Goal: Task Accomplishment & Management: Complete application form

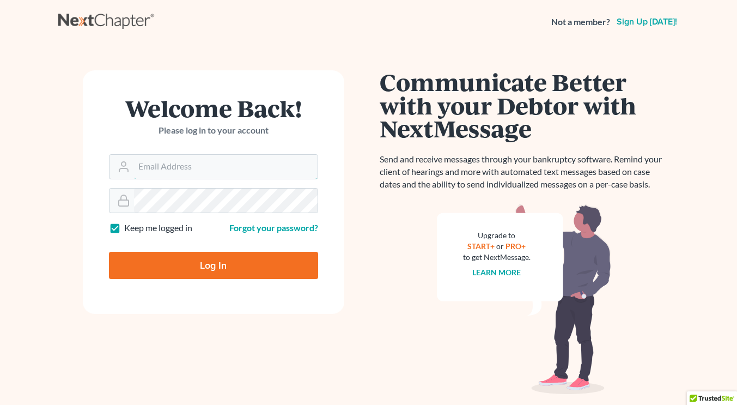
type input "[PERSON_NAME][EMAIL_ADDRESS][DOMAIN_NAME]"
click at [202, 258] on input "Log In" at bounding box center [213, 265] width 209 height 27
type input "Thinking..."
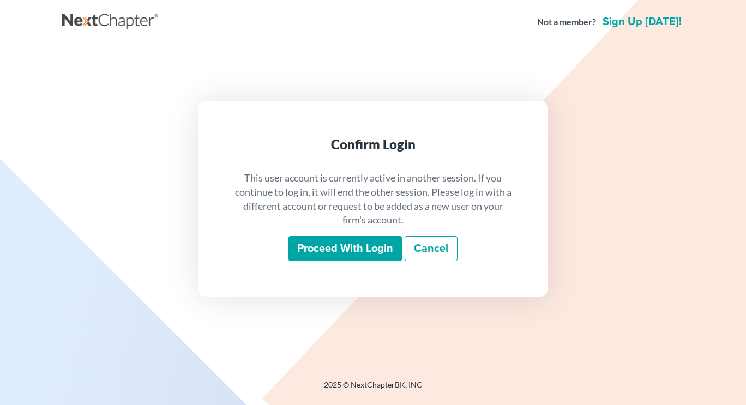
click at [351, 246] on input "Proceed with login" at bounding box center [344, 248] width 113 height 25
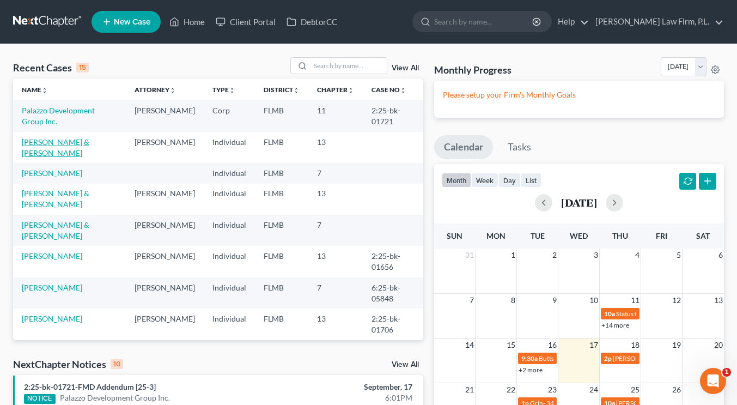
click at [86, 142] on link "[PERSON_NAME] & [PERSON_NAME]" at bounding box center [56, 147] width 68 height 20
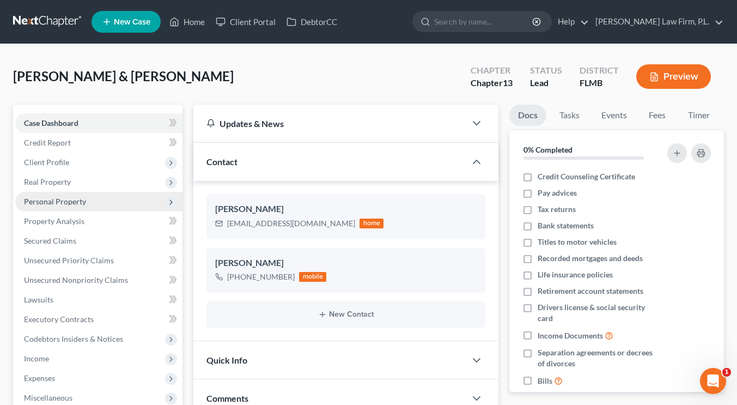
click at [67, 198] on span "Personal Property" at bounding box center [55, 201] width 62 height 9
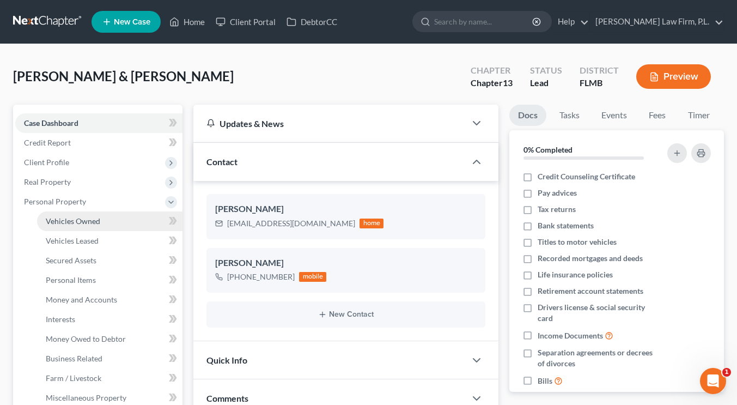
click at [72, 219] on span "Vehicles Owned" at bounding box center [73, 220] width 55 height 9
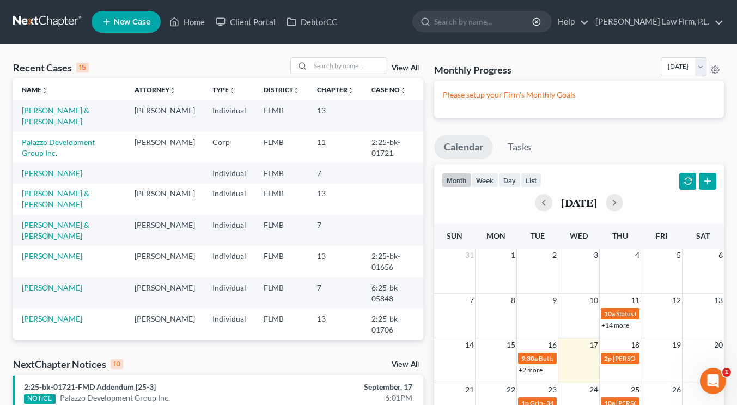
click at [86, 194] on link "Vetzel, James & Rhonda" at bounding box center [56, 199] width 68 height 20
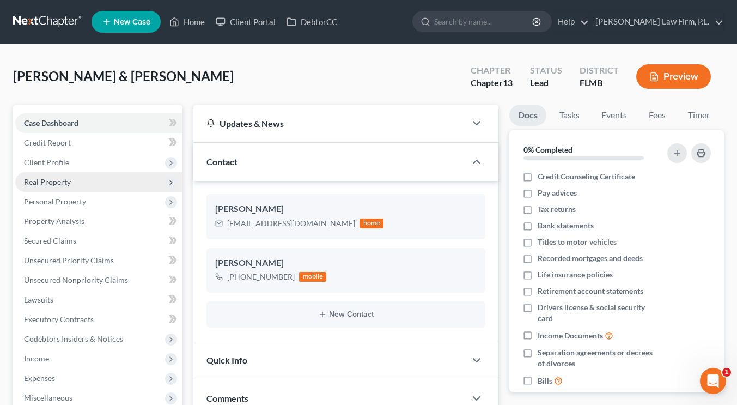
click at [64, 186] on span "Real Property" at bounding box center [47, 181] width 47 height 9
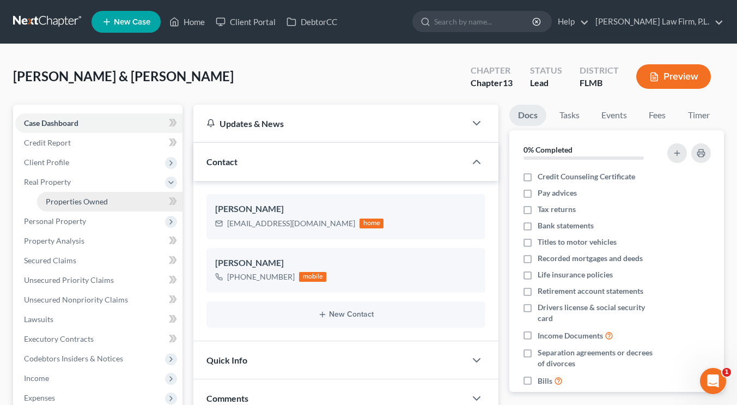
click at [66, 199] on span "Properties Owned" at bounding box center [77, 201] width 62 height 9
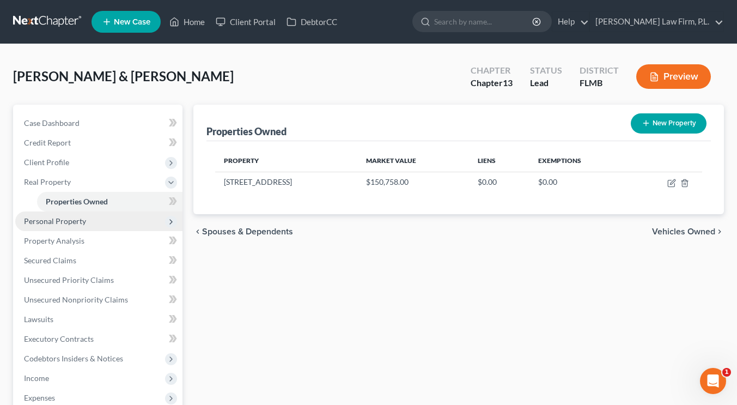
click at [64, 223] on span "Personal Property" at bounding box center [55, 220] width 62 height 9
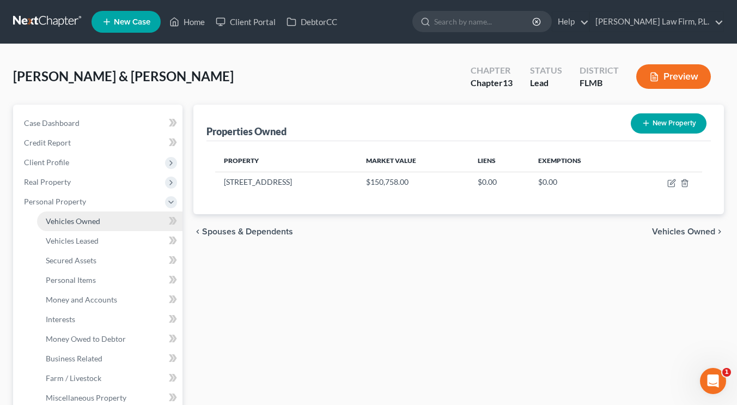
click at [67, 222] on span "Vehicles Owned" at bounding box center [73, 220] width 55 height 9
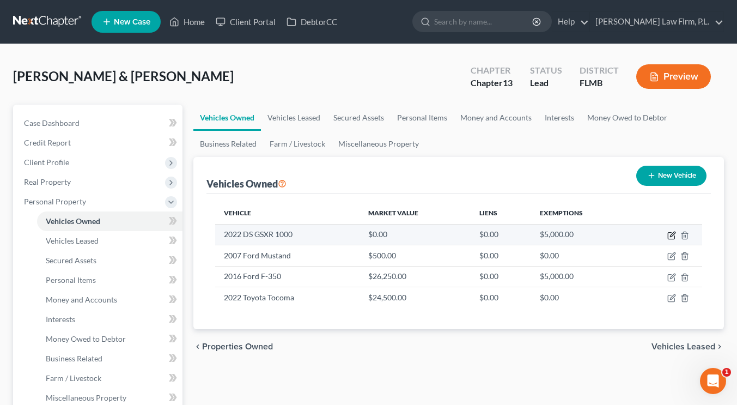
click at [672, 235] on icon "button" at bounding box center [672, 235] width 9 height 9
select select "0"
select select "4"
select select "0"
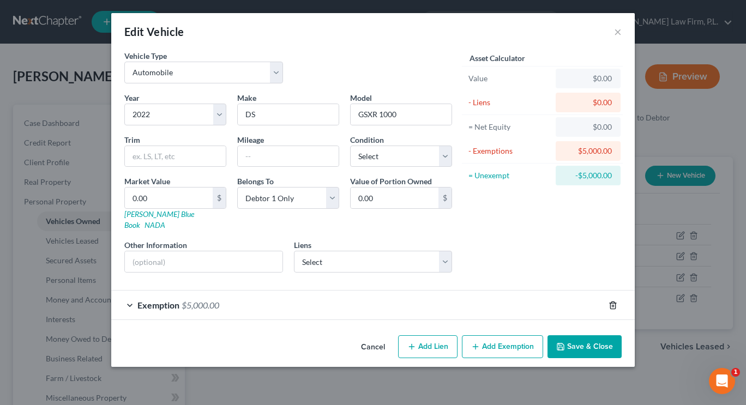
drag, startPoint x: 612, startPoint y: 291, endPoint x: 611, endPoint y: 297, distance: 6.1
click at [611, 301] on icon "button" at bounding box center [612, 305] width 9 height 9
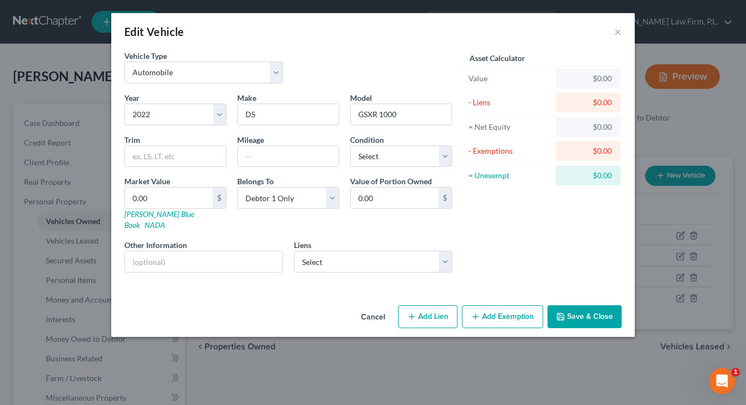
click at [568, 305] on button "Save & Close" at bounding box center [584, 316] width 74 height 23
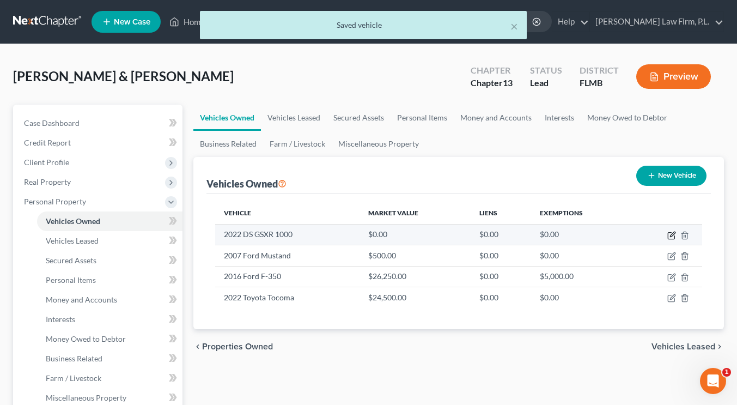
click at [670, 235] on icon "button" at bounding box center [672, 235] width 9 height 9
select select "0"
select select "4"
select select "0"
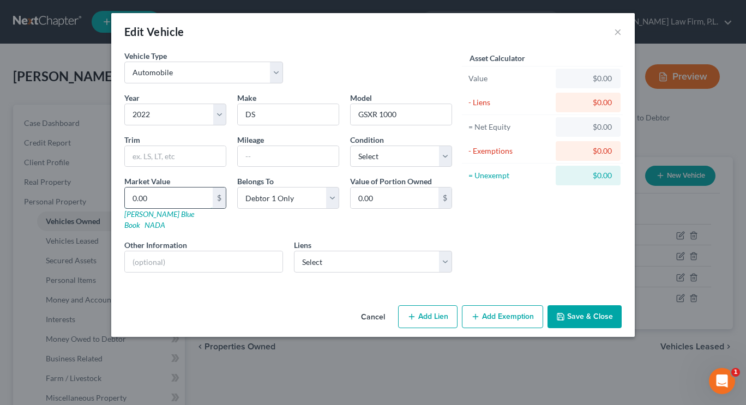
click at [191, 202] on input "0.00" at bounding box center [169, 198] width 88 height 21
type input "1"
type input "1.00"
type input "15"
type input "15.00"
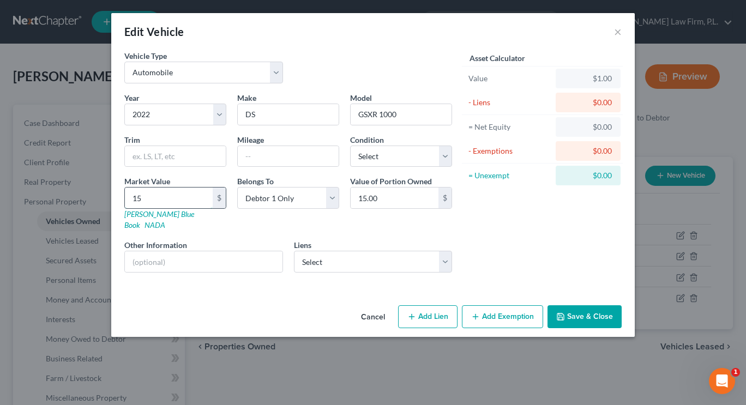
type input "150"
type input "150.00"
type input "1500"
type input "1,500.00"
type input "1,5000"
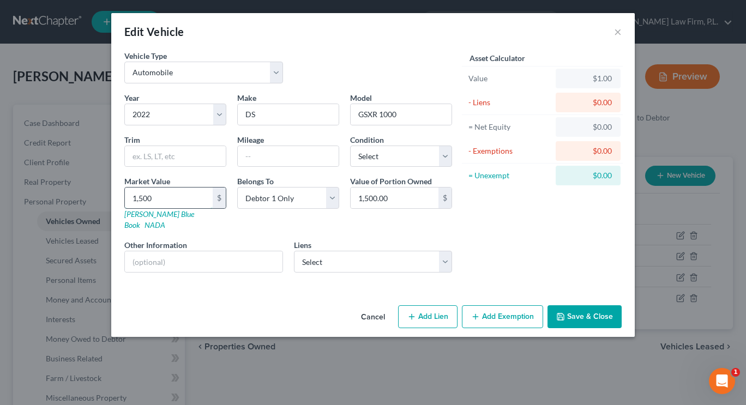
type input "15,000.00"
type input "15,000"
click at [570, 305] on button "Save & Close" at bounding box center [584, 316] width 74 height 23
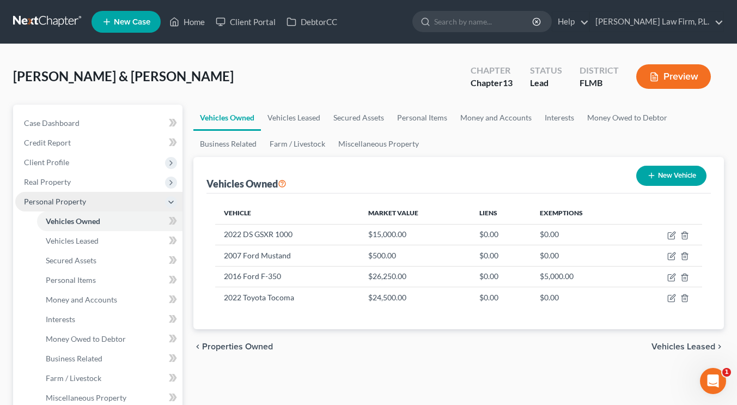
click at [109, 203] on span "Personal Property" at bounding box center [98, 202] width 167 height 20
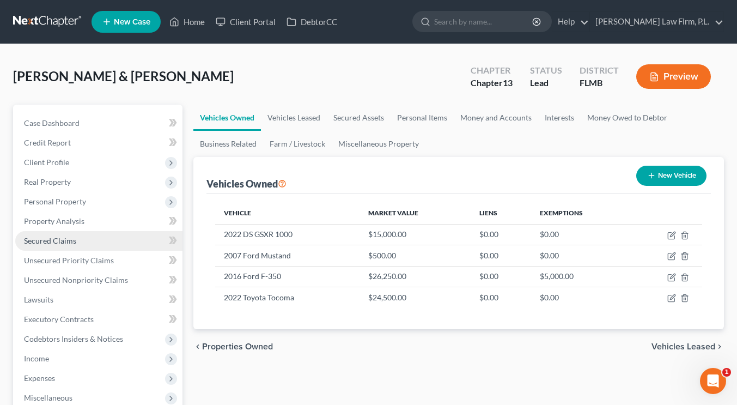
click at [77, 242] on link "Secured Claims" at bounding box center [98, 241] width 167 height 20
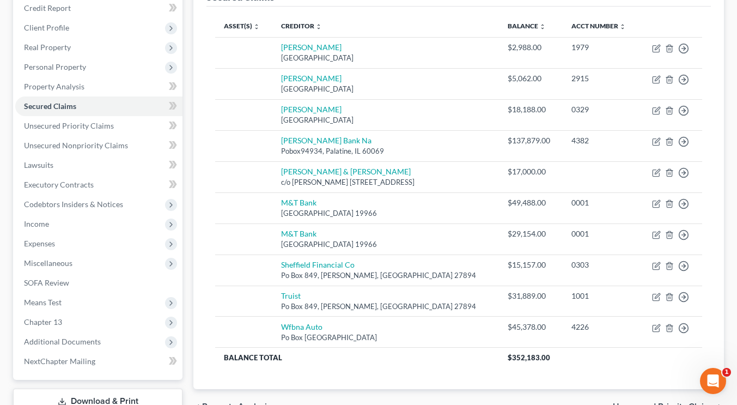
scroll to position [131, 0]
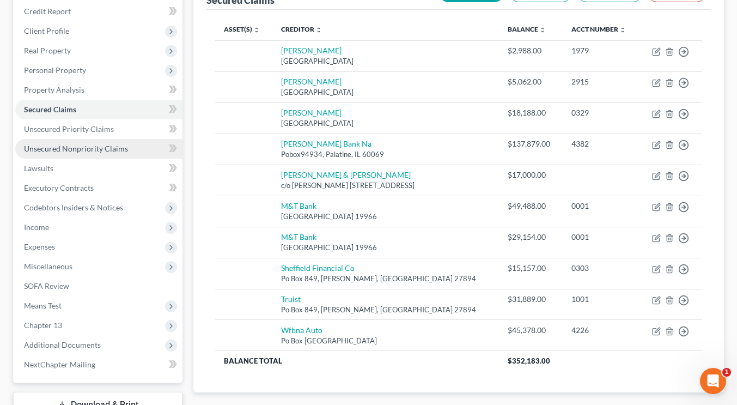
click at [112, 151] on span "Unsecured Nonpriority Claims" at bounding box center [76, 148] width 104 height 9
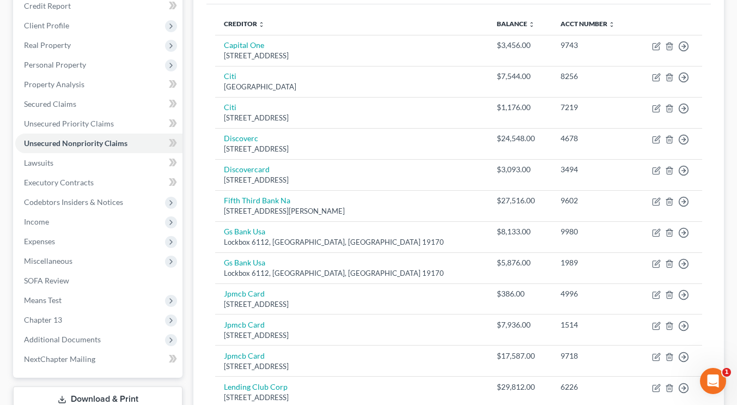
scroll to position [144, 0]
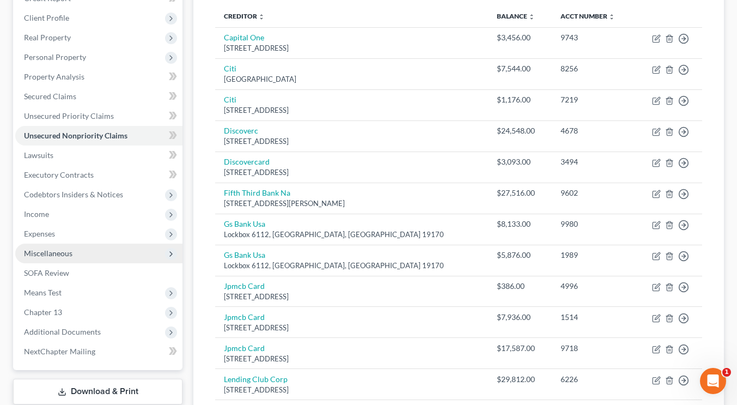
click at [104, 250] on span "Miscellaneous" at bounding box center [98, 254] width 167 height 20
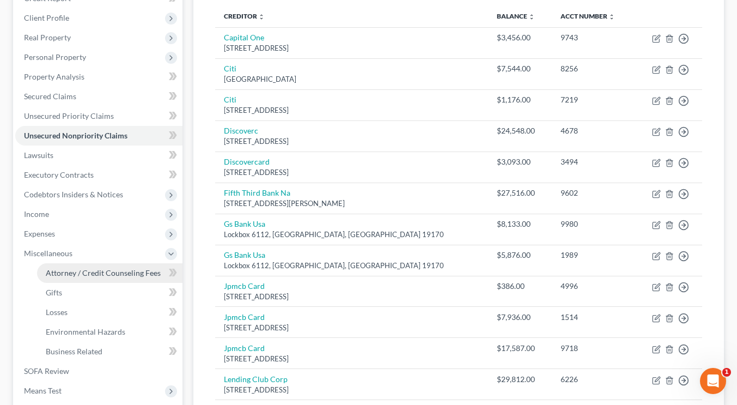
click at [100, 269] on span "Attorney / Credit Counseling Fees" at bounding box center [103, 272] width 115 height 9
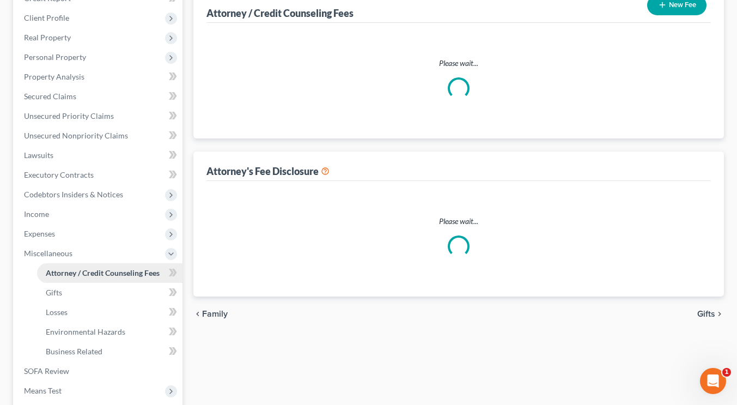
select select "0"
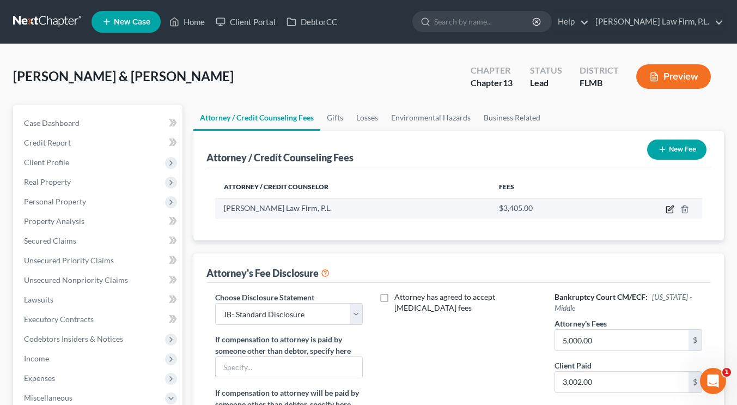
click at [673, 209] on icon "button" at bounding box center [670, 209] width 9 height 9
select select "9"
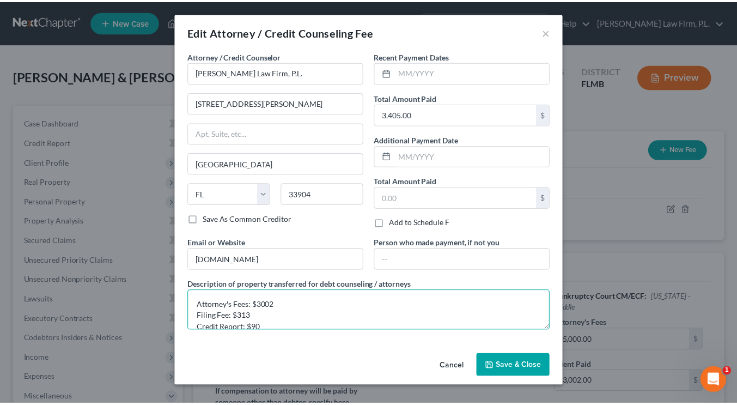
scroll to position [11, 0]
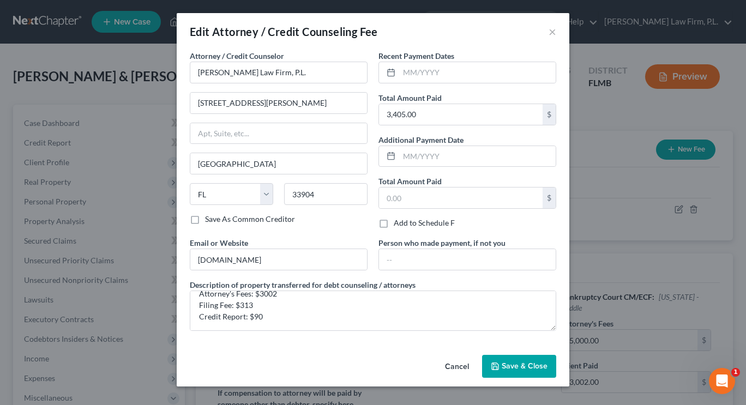
click at [513, 366] on span "Save & Close" at bounding box center [524, 365] width 46 height 9
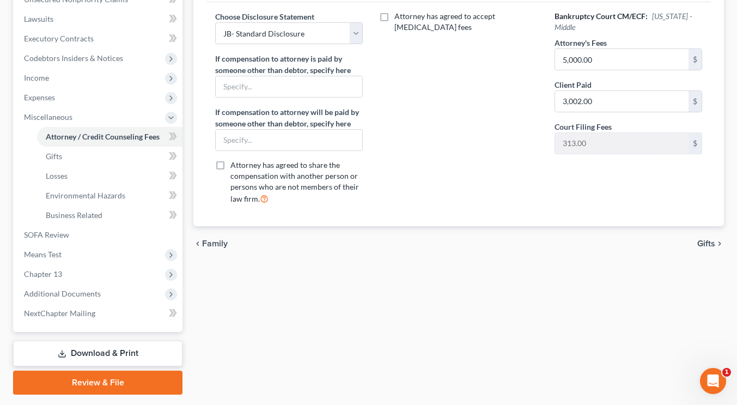
scroll to position [293, 0]
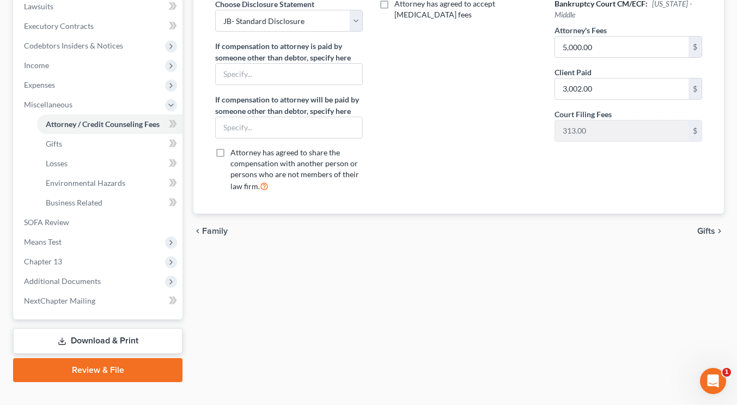
click at [122, 341] on link "Download & Print" at bounding box center [98, 341] width 170 height 26
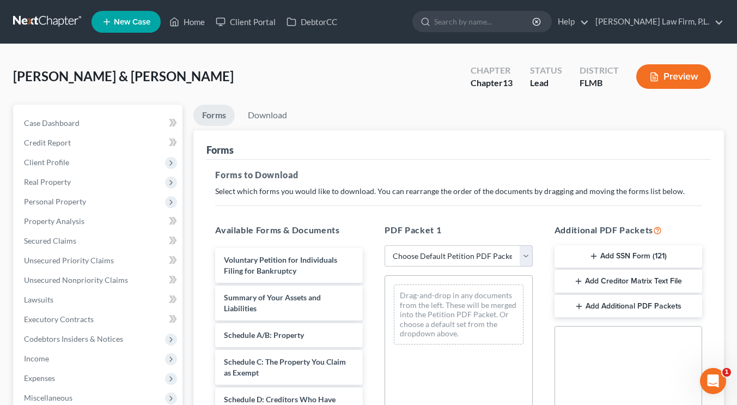
click at [613, 252] on button "Add SSN Form (121)" at bounding box center [629, 256] width 148 height 23
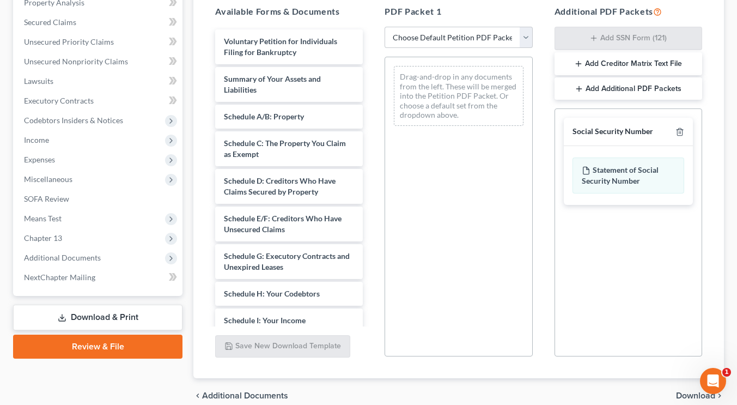
scroll to position [268, 0]
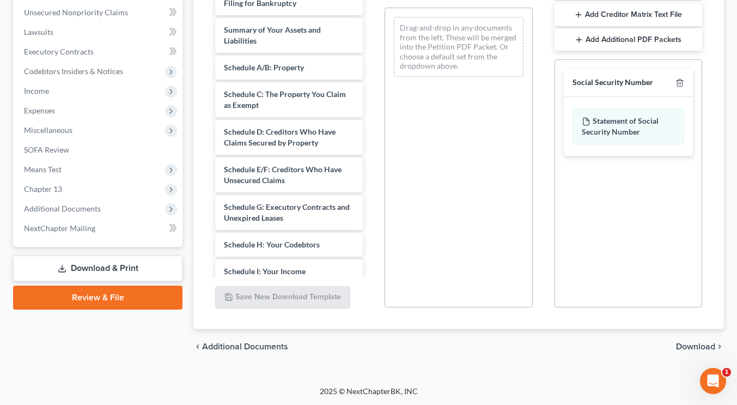
click at [680, 348] on span "Download" at bounding box center [695, 346] width 39 height 9
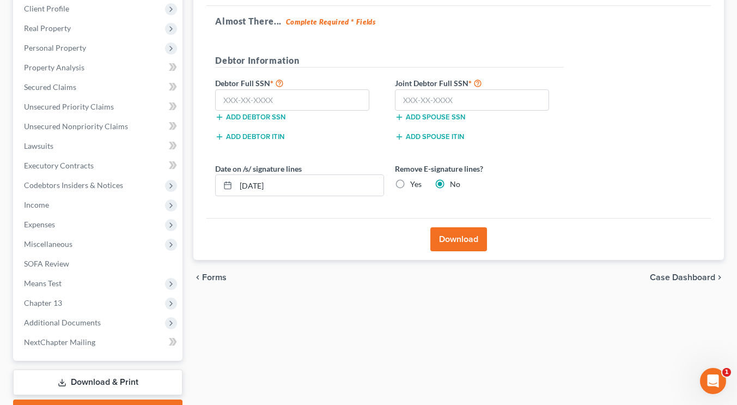
scroll to position [152, 0]
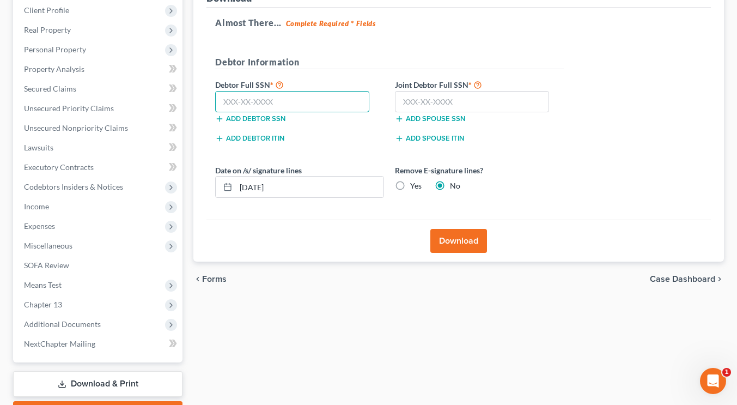
click at [309, 104] on input "text" at bounding box center [292, 102] width 154 height 22
type input "266-61-3681"
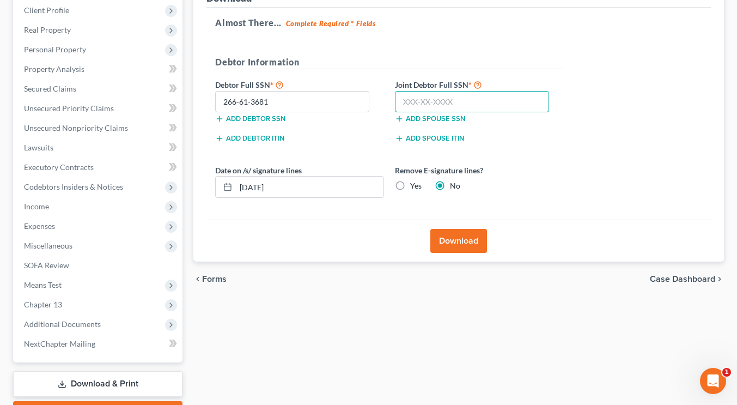
click at [425, 101] on input "text" at bounding box center [472, 102] width 154 height 22
type input "436-57-6833"
click at [460, 238] on button "Download" at bounding box center [459, 241] width 57 height 24
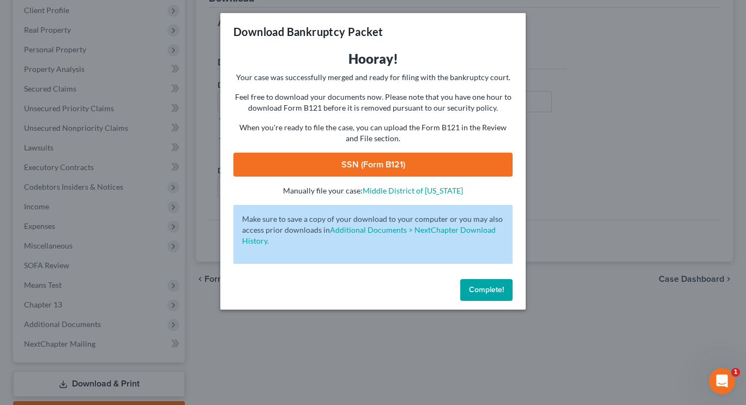
click at [405, 159] on link "SSN (Form B121)" at bounding box center [372, 165] width 279 height 24
click at [484, 291] on span "Complete!" at bounding box center [486, 289] width 35 height 9
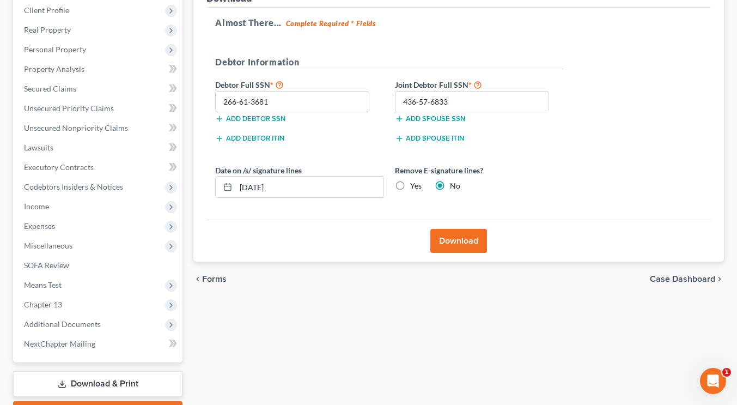
scroll to position [213, 0]
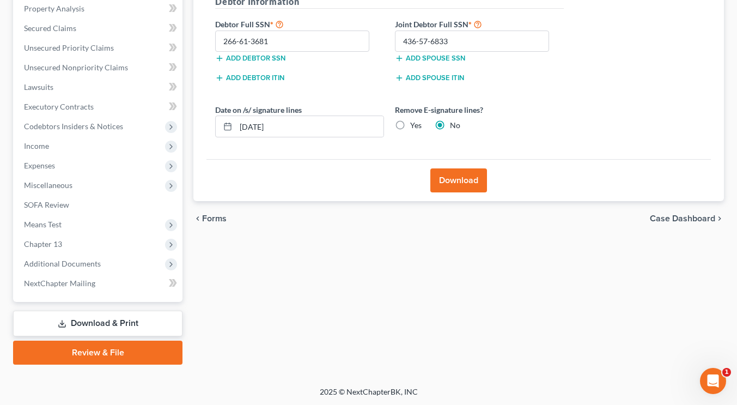
click at [121, 357] on link "Review & File" at bounding box center [98, 353] width 170 height 24
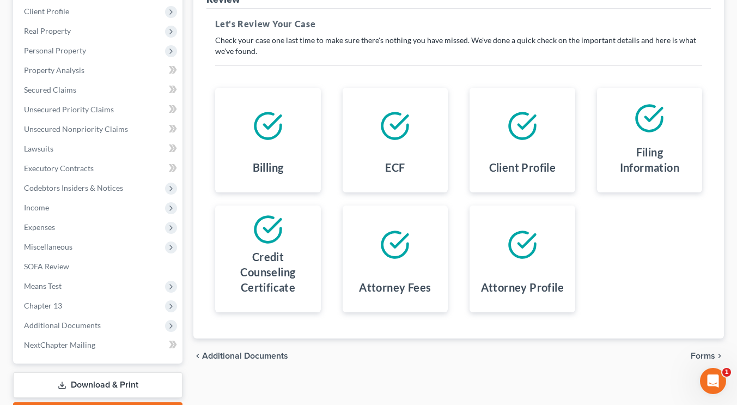
scroll to position [161, 0]
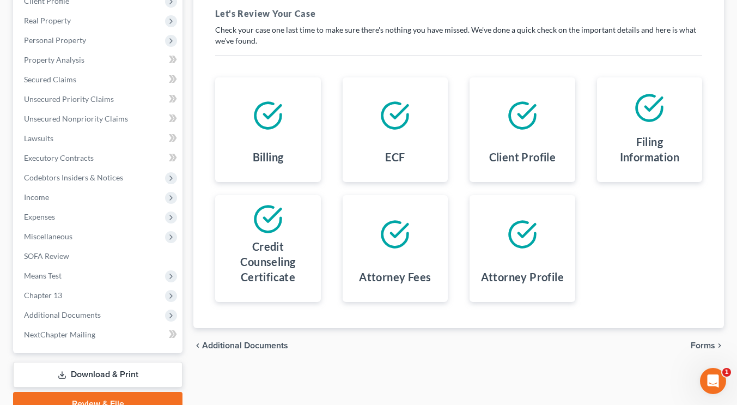
click at [698, 341] on span "Forms" at bounding box center [703, 345] width 25 height 9
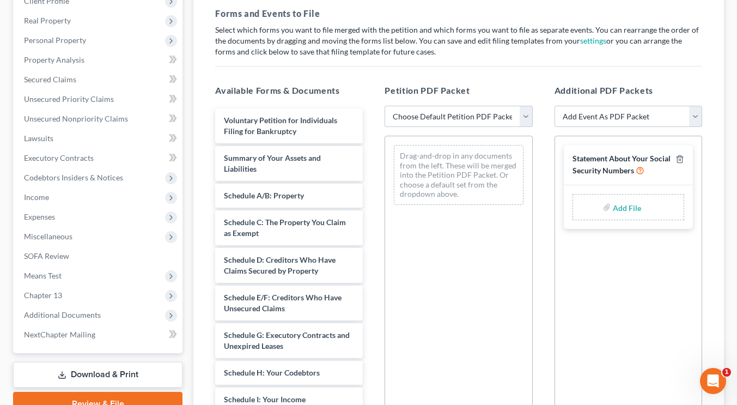
click at [619, 205] on input "file" at bounding box center [626, 207] width 26 height 20
click at [525, 111] on select "Choose Default Petition PDF Packet Complete Bankruptcy Petition (all forms and …" at bounding box center [459, 117] width 148 height 22
select select "1"
click at [385, 106] on select "Choose Default Petition PDF Packet Complete Bankruptcy Petition (all forms and …" at bounding box center [459, 117] width 148 height 22
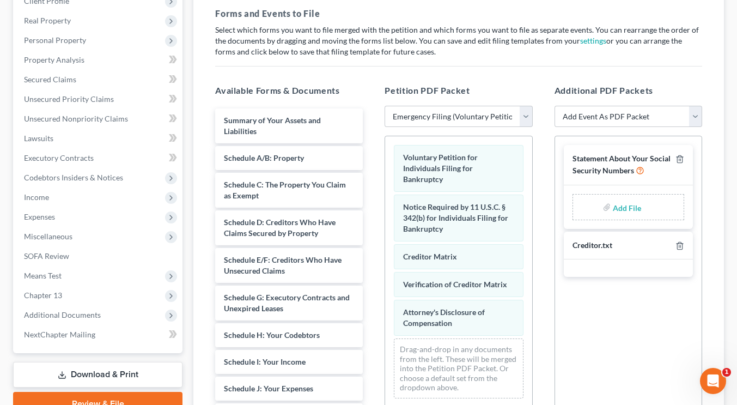
click at [621, 209] on input "file" at bounding box center [626, 207] width 26 height 20
type input "C:\fakepath\[PERSON_NAME] - Statement of SS.pdf"
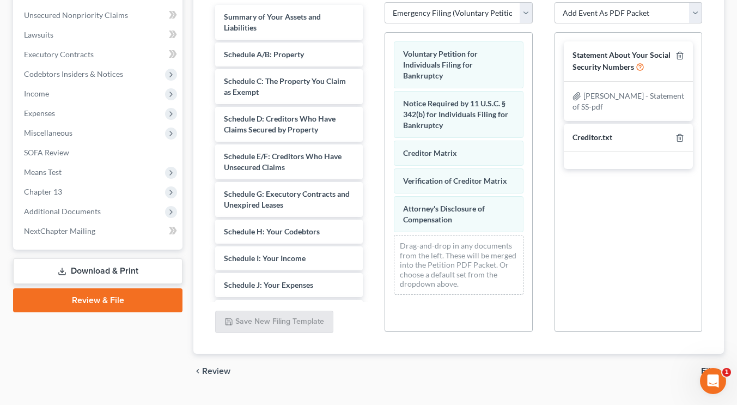
scroll to position [289, 0]
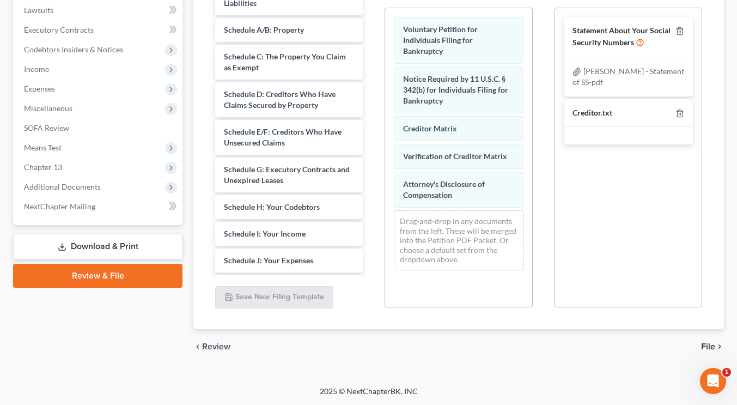
click at [709, 346] on span "File" at bounding box center [709, 346] width 14 height 9
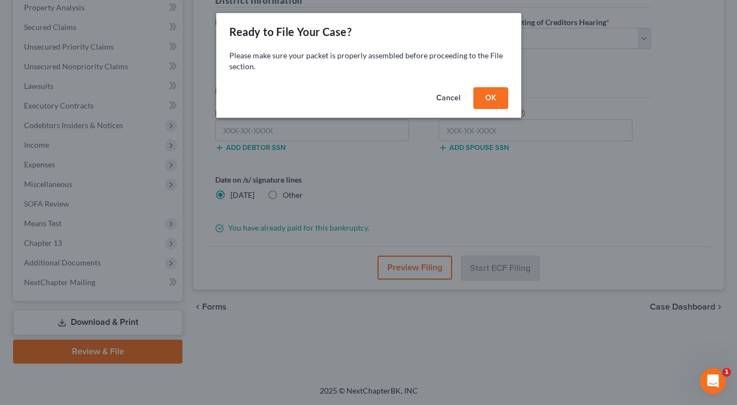
scroll to position [213, 0]
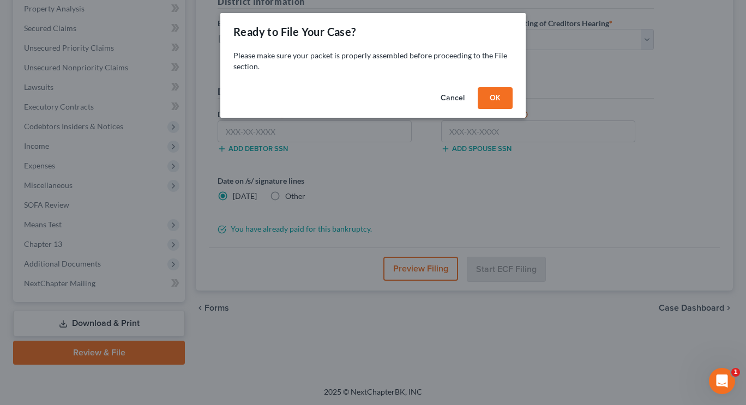
click at [494, 101] on button "OK" at bounding box center [494, 98] width 35 height 22
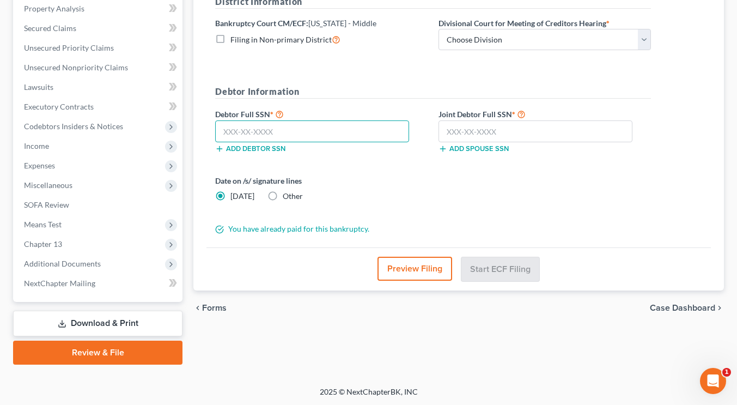
click at [300, 128] on input "text" at bounding box center [312, 131] width 194 height 22
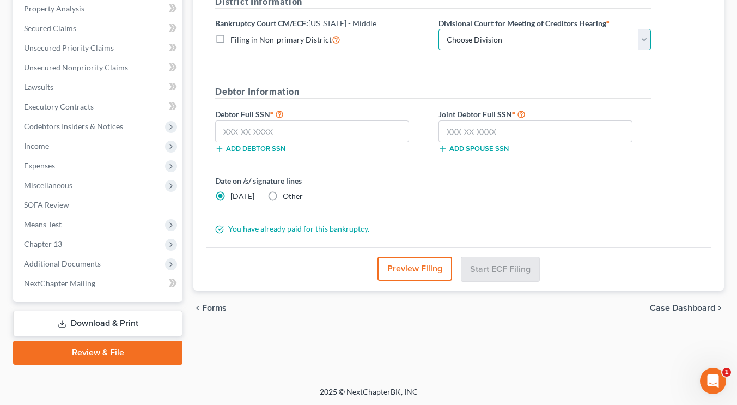
drag, startPoint x: 639, startPoint y: 40, endPoint x: 645, endPoint y: 45, distance: 8.2
click at [645, 45] on select "Choose Division [GEOGRAPHIC_DATA][PERSON_NAME] [GEOGRAPHIC_DATA] [GEOGRAPHIC_DA…" at bounding box center [545, 40] width 213 height 22
select select "0"
click at [439, 29] on select "Choose Division [GEOGRAPHIC_DATA][PERSON_NAME] [GEOGRAPHIC_DATA] [GEOGRAPHIC_DA…" at bounding box center [545, 40] width 213 height 22
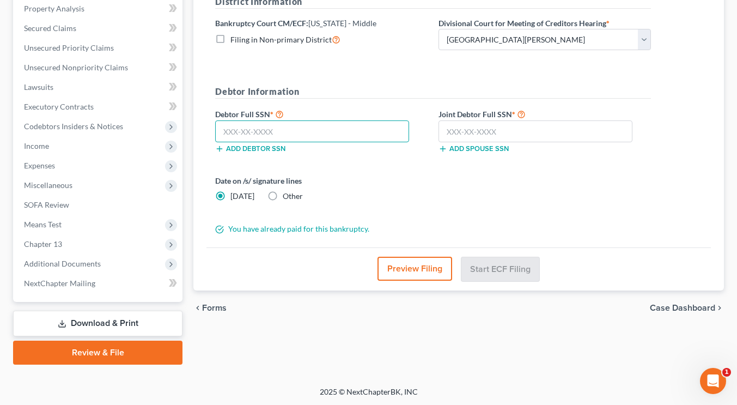
click at [307, 130] on input "text" at bounding box center [312, 131] width 194 height 22
type input "266-61-3681"
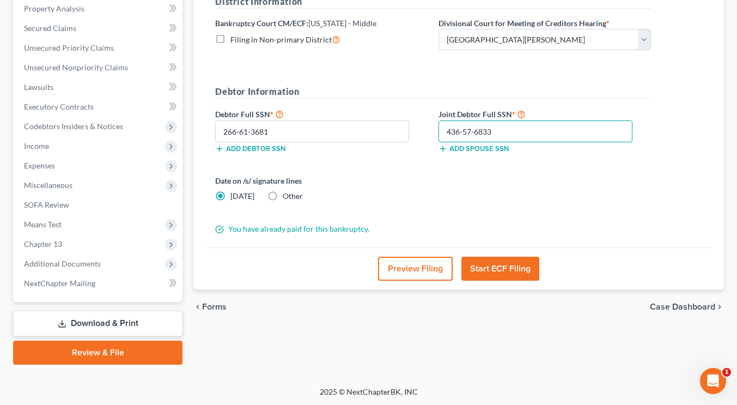
type input "436-57-6833"
click at [498, 264] on button "Start ECF Filing" at bounding box center [501, 269] width 78 height 24
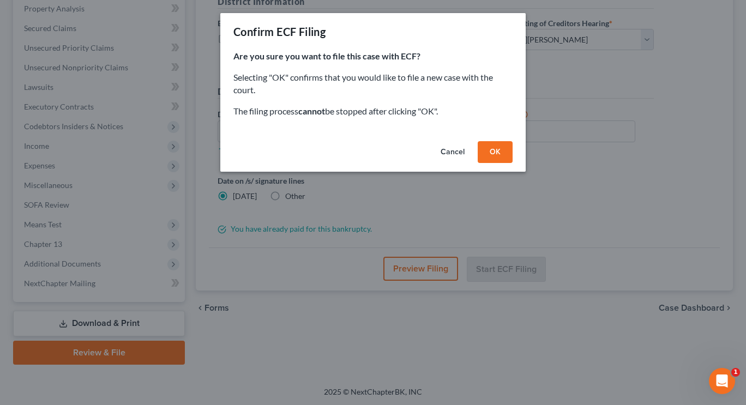
click at [492, 149] on button "OK" at bounding box center [494, 152] width 35 height 22
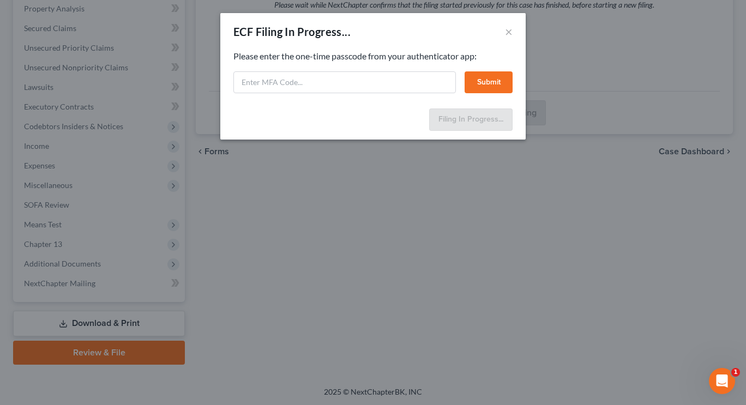
click at [720, 167] on div "ECF Filing In Progress... × Feel free to download your entire bankruptcy packet…" at bounding box center [373, 202] width 746 height 405
click at [356, 82] on input "text" at bounding box center [344, 82] width 222 height 22
paste input "2a6k-iqxh-9zbz-o8lm"
type input "2a6k-iqxh-9zbz-o8lm"
click at [488, 76] on button "Submit" at bounding box center [488, 82] width 48 height 22
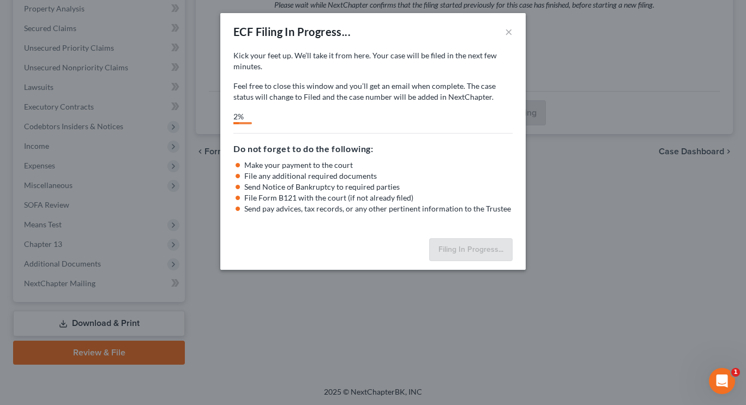
select select "0"
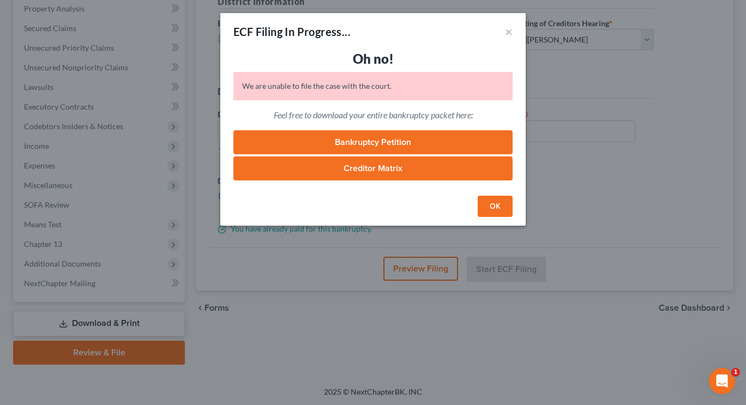
click at [497, 199] on button "OK" at bounding box center [494, 207] width 35 height 22
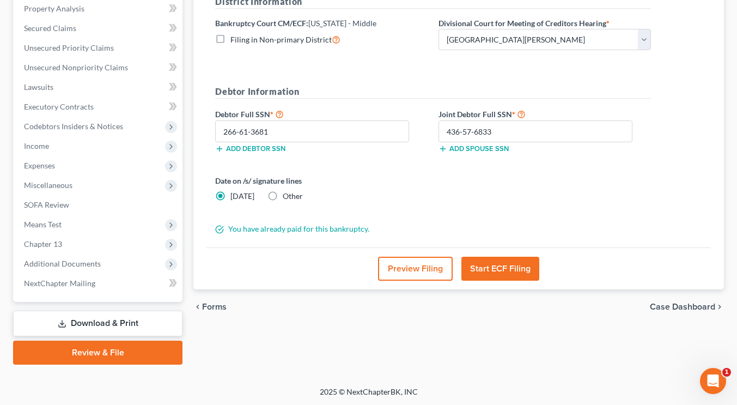
click at [495, 263] on button "Start ECF Filing" at bounding box center [501, 269] width 78 height 24
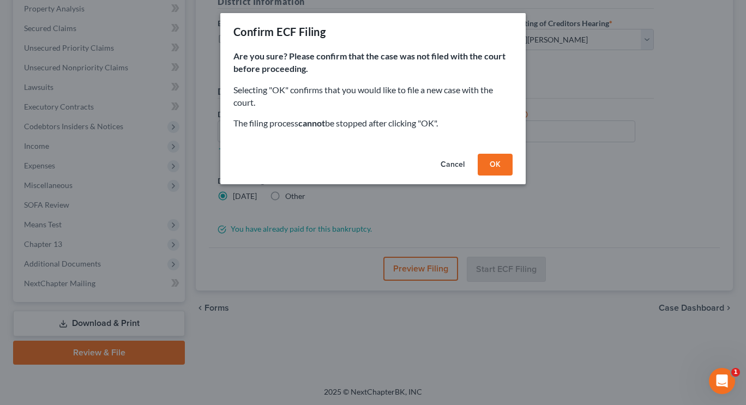
click at [493, 165] on button "OK" at bounding box center [494, 165] width 35 height 22
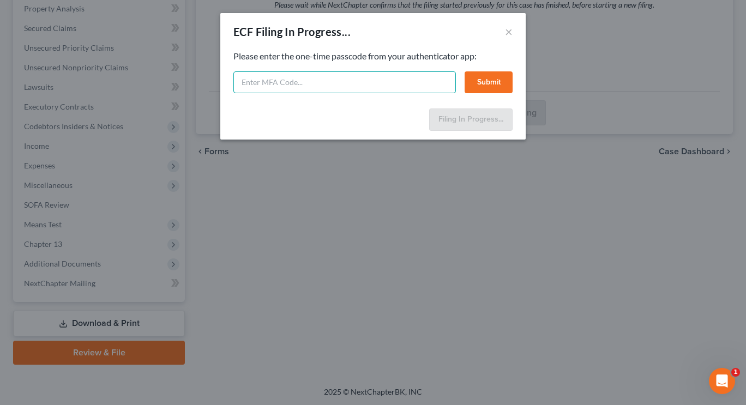
click at [317, 87] on input "text" at bounding box center [344, 82] width 222 height 22
paste input "wnkn-v8r3-rhqr-k7jx"
type input "wnkn-v8r3-rhqr-k7jx"
click at [492, 85] on button "Submit" at bounding box center [488, 82] width 48 height 22
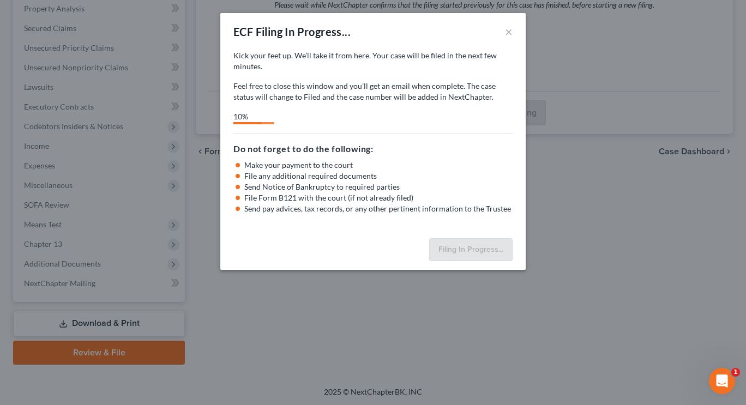
select select "0"
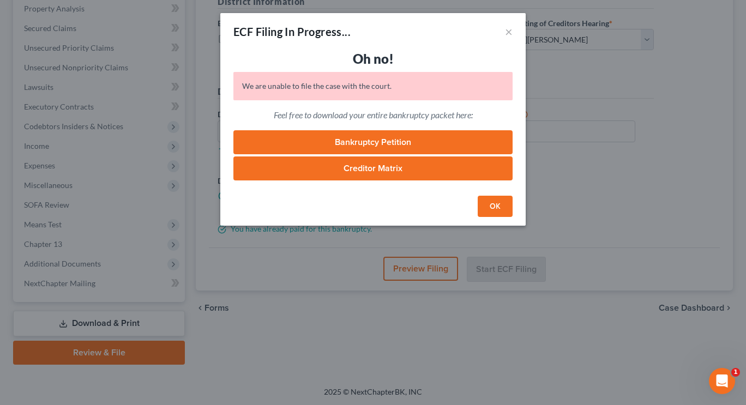
click at [496, 204] on button "OK" at bounding box center [494, 207] width 35 height 22
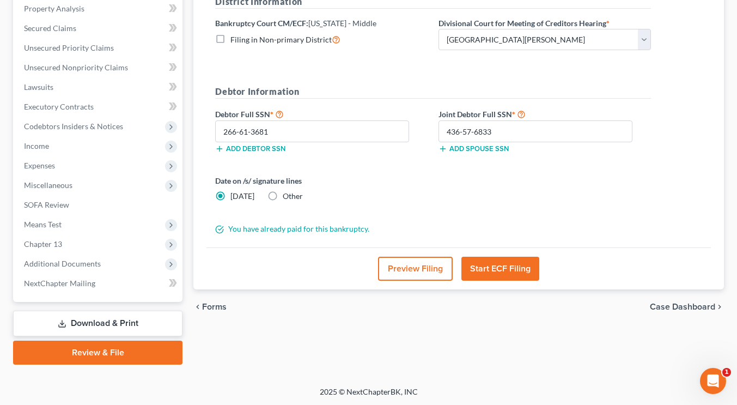
click at [501, 262] on button "Start ECF Filing" at bounding box center [501, 269] width 78 height 24
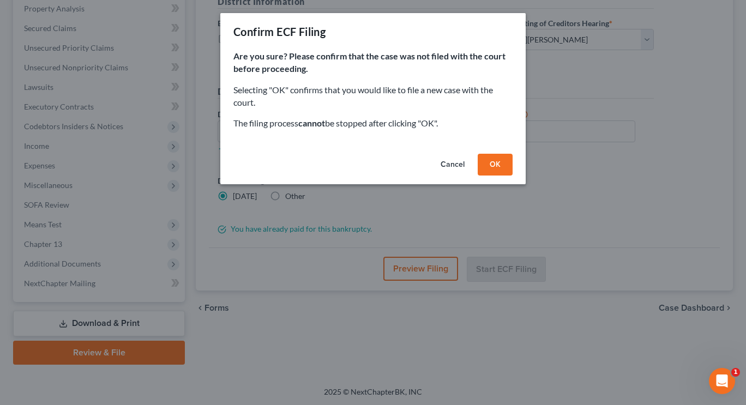
click at [487, 164] on button "OK" at bounding box center [494, 165] width 35 height 22
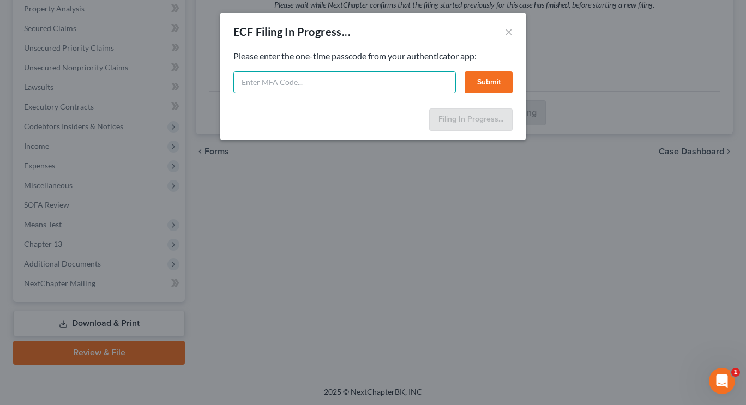
click at [256, 83] on input "text" at bounding box center [344, 82] width 222 height 22
paste input "wnkn-v8r3-rhqr-k7jx"
type input "wnkn-v8r3-rhqr-k7jx"
click at [484, 87] on button "Submit" at bounding box center [488, 82] width 48 height 22
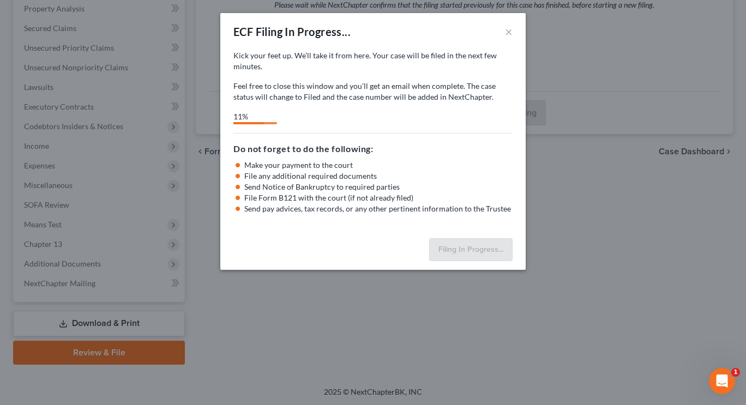
select select "0"
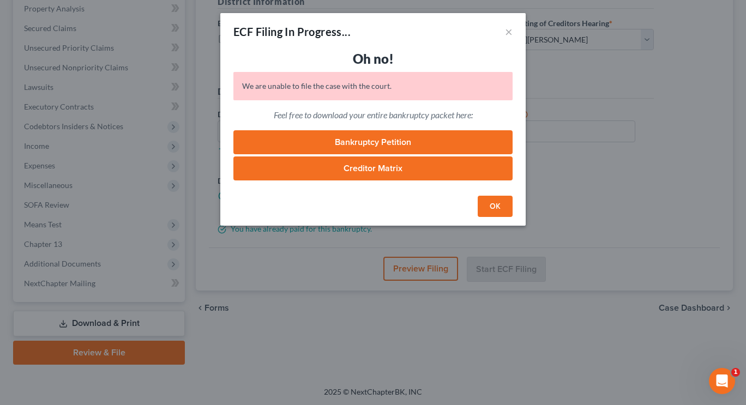
click at [493, 204] on button "OK" at bounding box center [494, 207] width 35 height 22
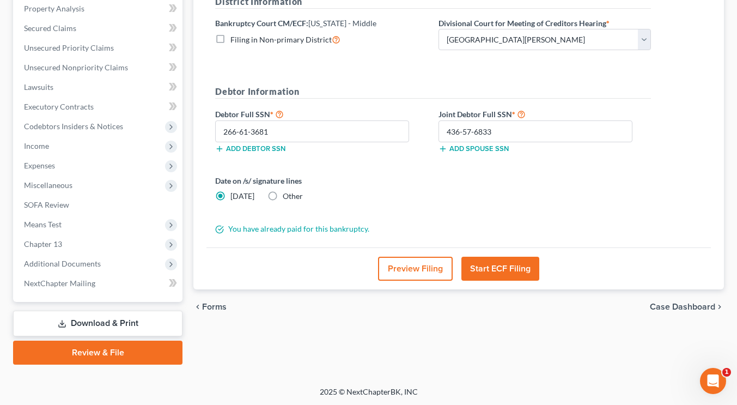
click at [493, 267] on button "Start ECF Filing" at bounding box center [501, 269] width 78 height 24
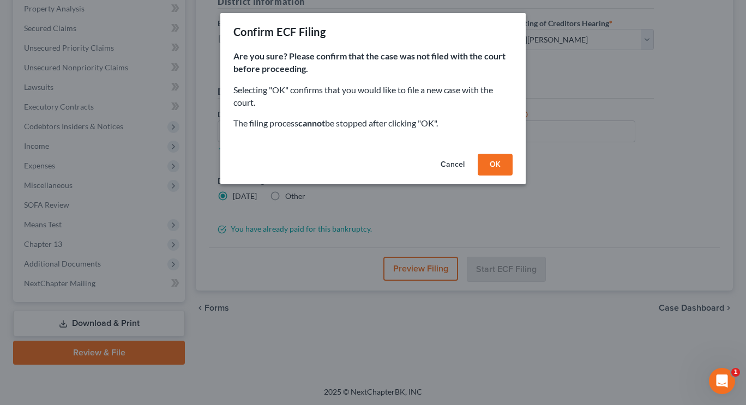
click at [491, 159] on button "OK" at bounding box center [494, 165] width 35 height 22
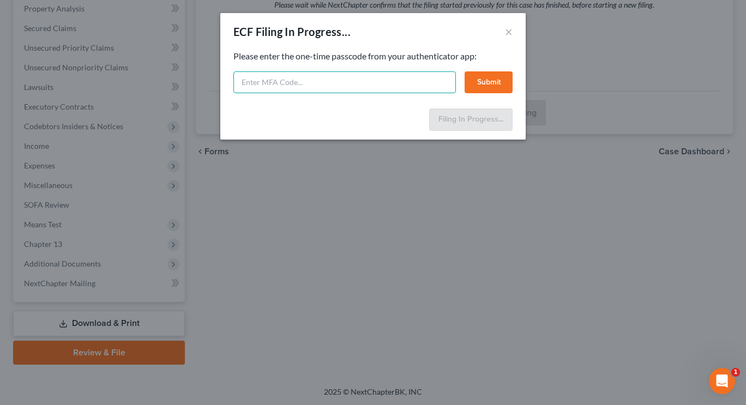
click at [322, 88] on input "text" at bounding box center [344, 82] width 222 height 22
paste input "wnkn-v8r3-rhqr-k7jx"
type input "wnkn-v8r3-rhqr-k7jx"
click at [489, 77] on button "Submit" at bounding box center [488, 82] width 48 height 22
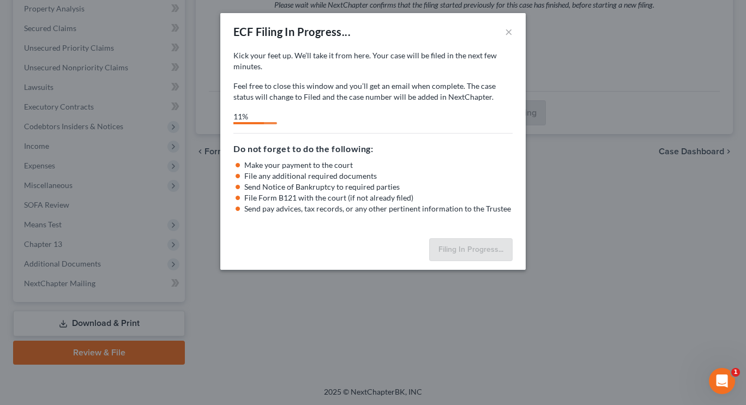
select select "0"
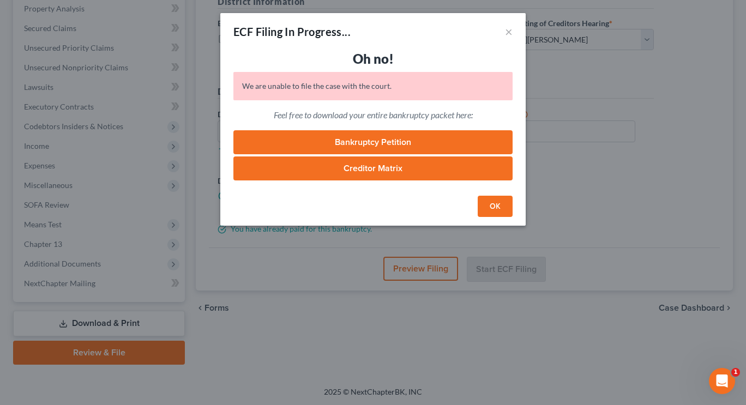
click at [491, 210] on button "OK" at bounding box center [494, 207] width 35 height 22
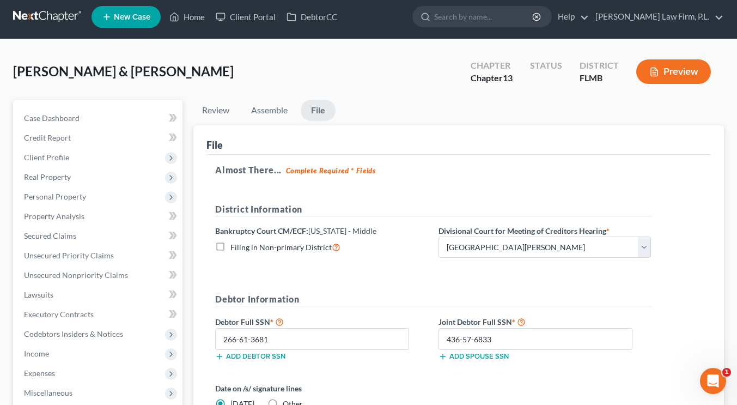
scroll to position [0, 0]
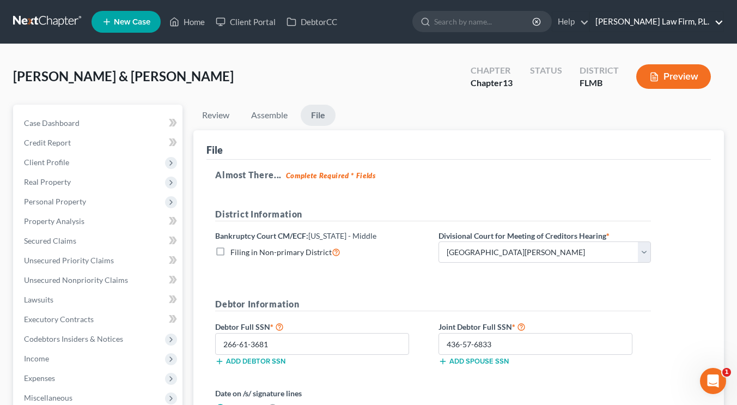
click at [640, 23] on link "[PERSON_NAME] Law Firm, P.L." at bounding box center [657, 22] width 134 height 20
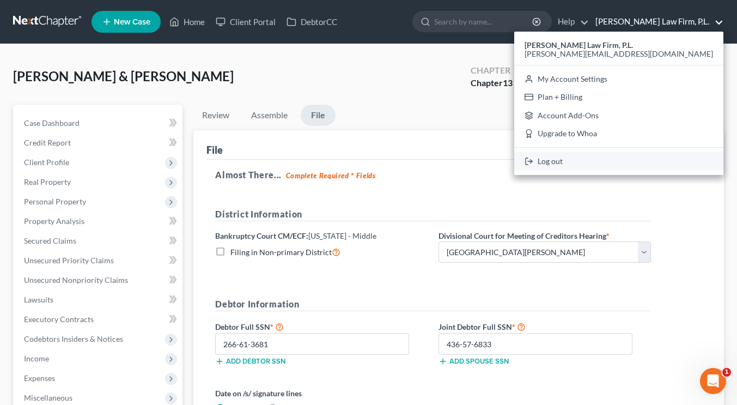
click at [606, 162] on link "Log out" at bounding box center [619, 161] width 209 height 19
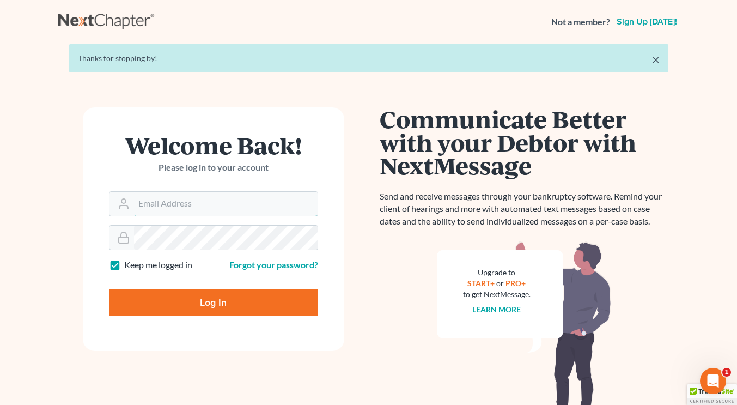
type input "[PERSON_NAME][EMAIL_ADDRESS][DOMAIN_NAME]"
click at [210, 300] on input "Log In" at bounding box center [213, 302] width 209 height 27
type input "Thinking..."
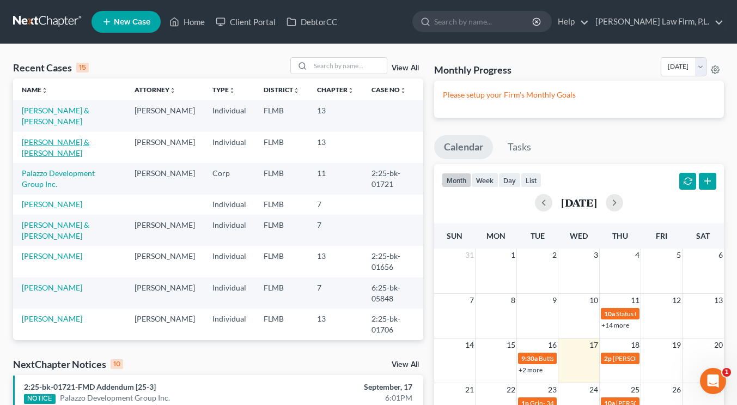
click at [89, 142] on link "[PERSON_NAME] & [PERSON_NAME]" at bounding box center [56, 147] width 68 height 20
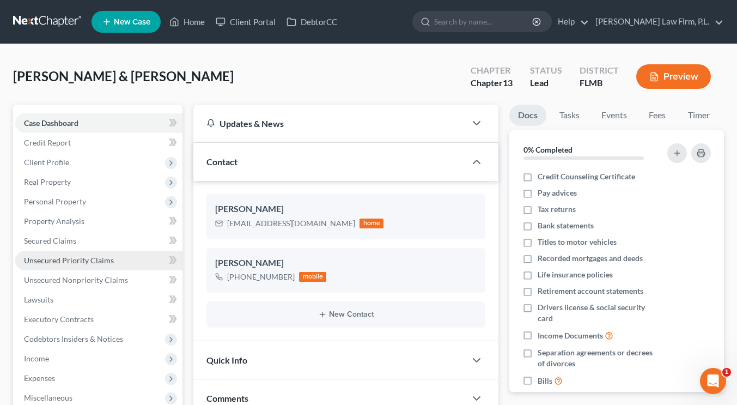
click at [63, 255] on link "Unsecured Priority Claims" at bounding box center [98, 261] width 167 height 20
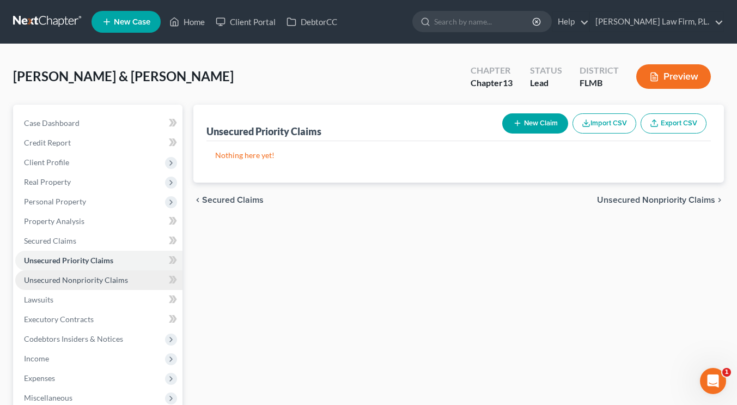
click at [68, 277] on span "Unsecured Nonpriority Claims" at bounding box center [76, 279] width 104 height 9
click at [174, 26] on icon at bounding box center [175, 21] width 10 height 13
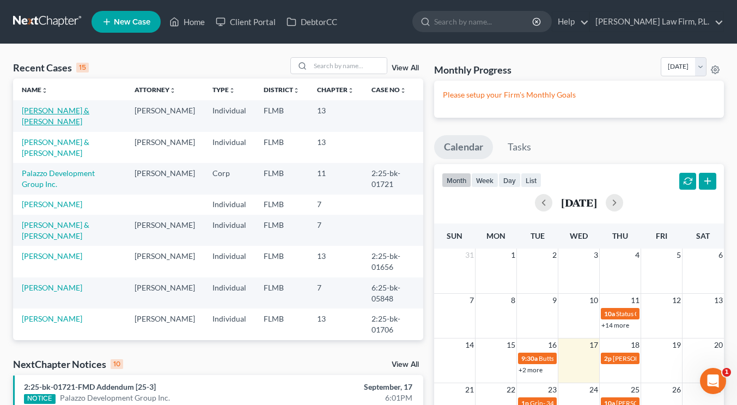
click at [85, 110] on link "Vetzel, James & Rhonda" at bounding box center [56, 116] width 68 height 20
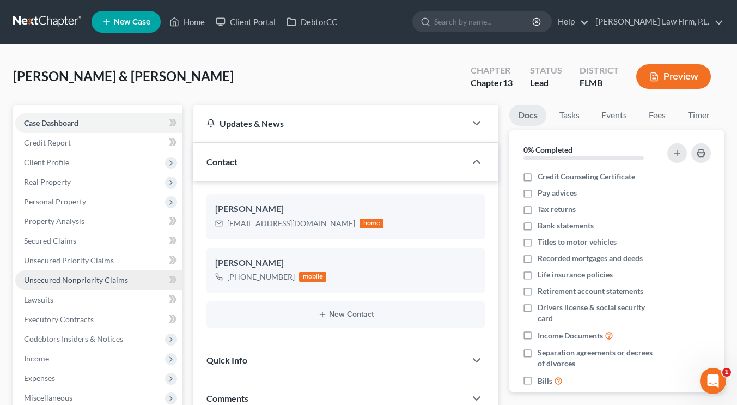
click at [82, 276] on span "Unsecured Nonpriority Claims" at bounding box center [76, 279] width 104 height 9
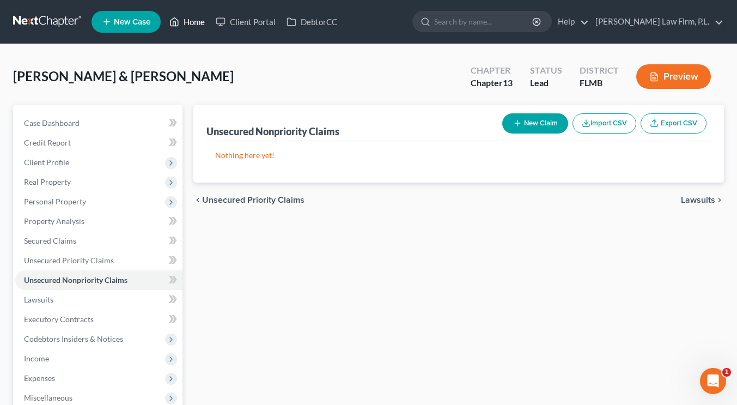
click at [192, 28] on link "Home" at bounding box center [187, 22] width 46 height 20
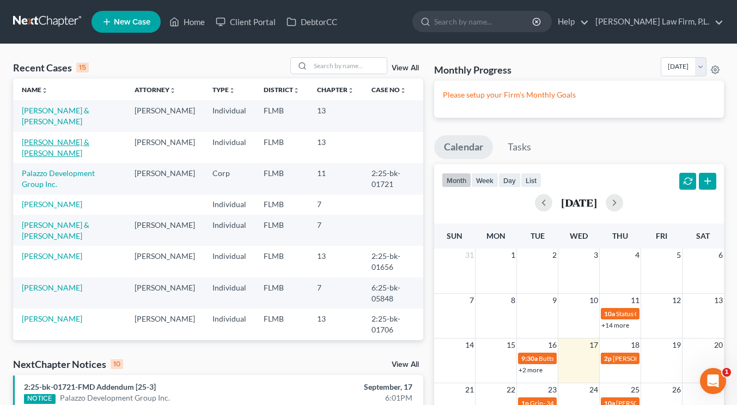
click at [78, 143] on link "Vetzel, James & Rhonda" at bounding box center [56, 147] width 68 height 20
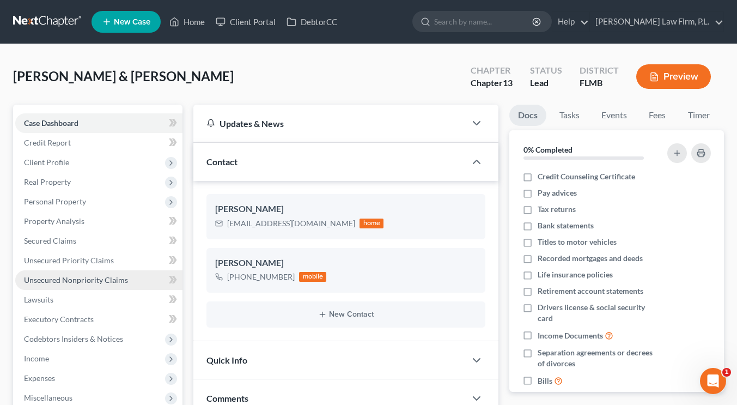
click at [100, 278] on span "Unsecured Nonpriority Claims" at bounding box center [76, 279] width 104 height 9
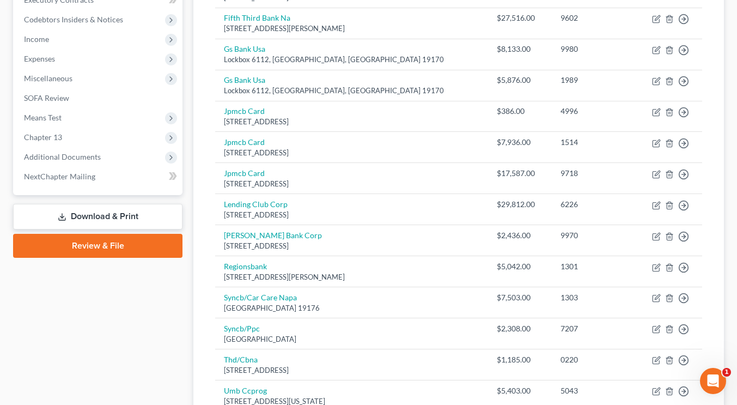
scroll to position [316, 0]
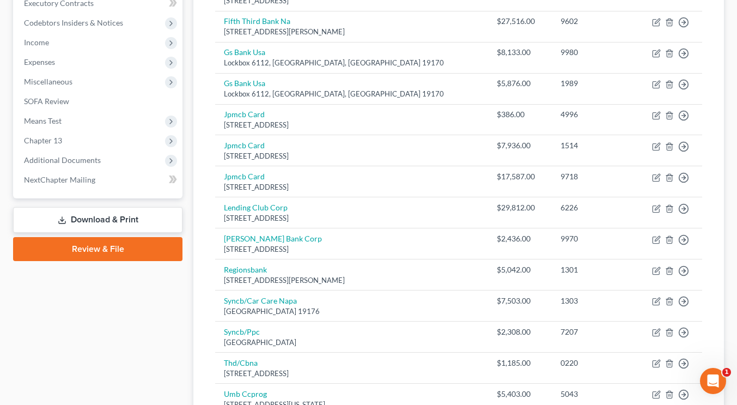
click at [124, 246] on link "Review & File" at bounding box center [98, 249] width 170 height 24
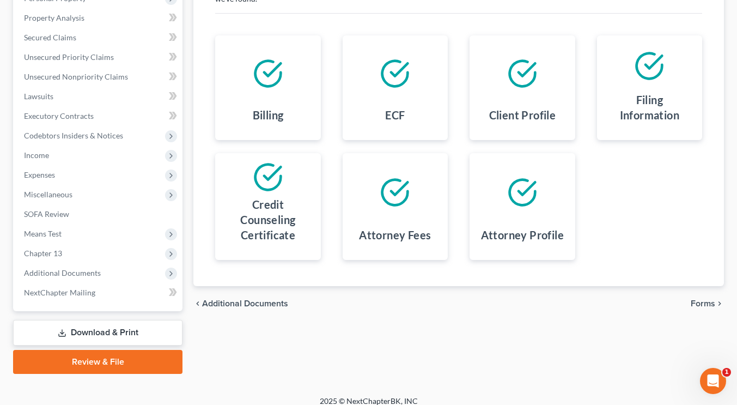
scroll to position [209, 0]
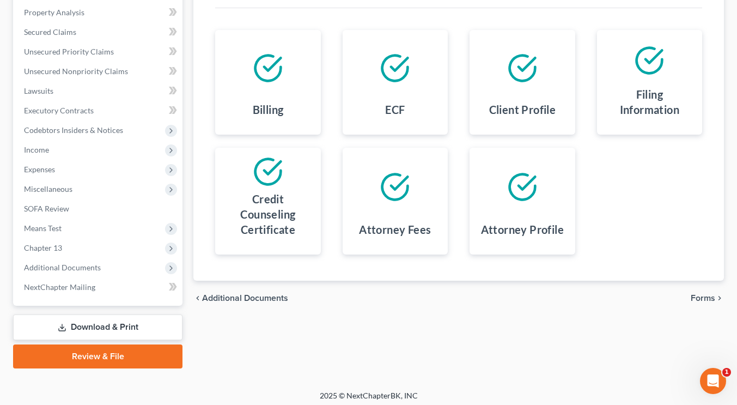
click at [705, 295] on span "Forms" at bounding box center [703, 298] width 25 height 9
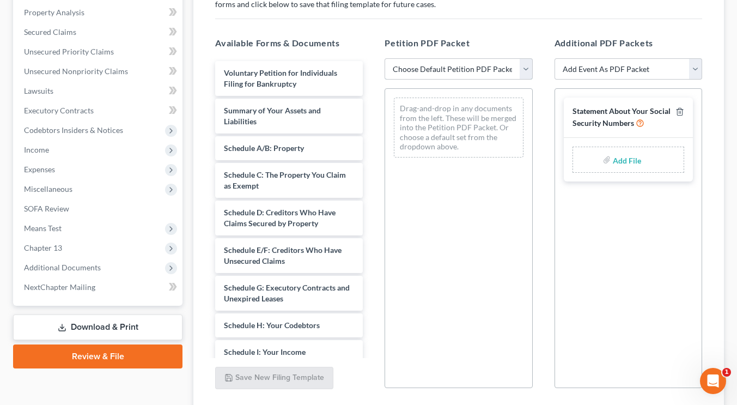
click at [454, 70] on select "Choose Default Petition PDF Packet Complete Bankruptcy Petition (all forms and …" at bounding box center [459, 69] width 148 height 22
select select "1"
click at [385, 58] on select "Choose Default Petition PDF Packet Complete Bankruptcy Petition (all forms and …" at bounding box center [459, 69] width 148 height 22
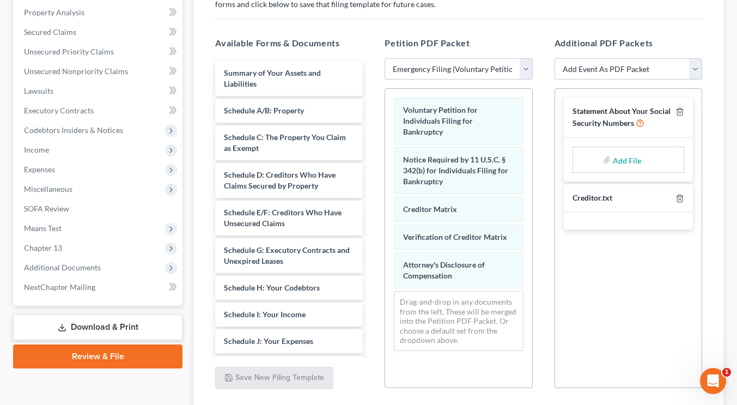
click at [612, 164] on div "Add File" at bounding box center [629, 160] width 112 height 26
click at [620, 159] on input "file" at bounding box center [626, 160] width 26 height 20
type input "C:\fakepath\Vetzel - Statement of SS.pdf"
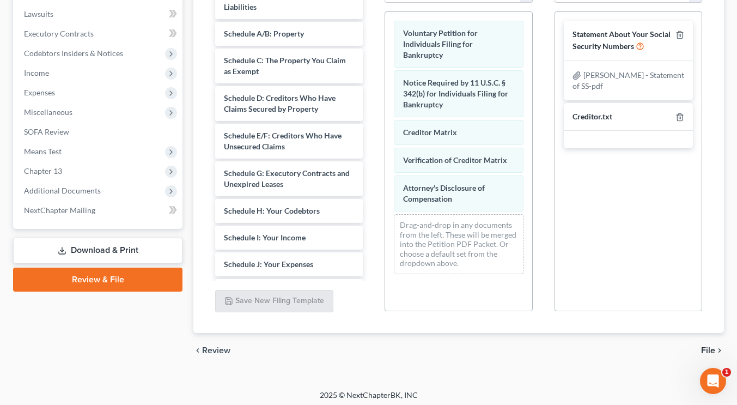
scroll to position [289, 0]
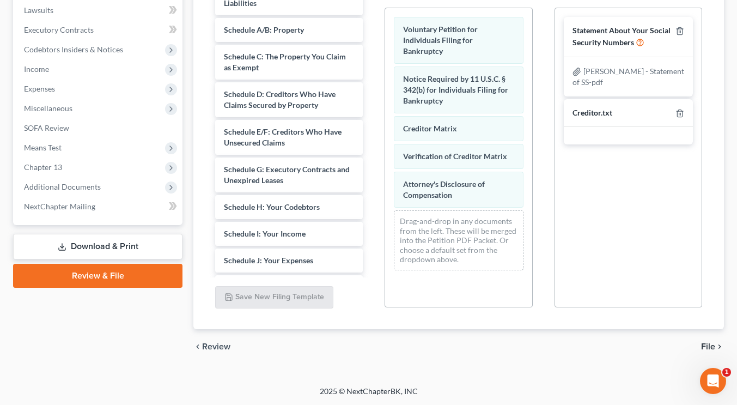
click at [709, 343] on span "File" at bounding box center [709, 346] width 14 height 9
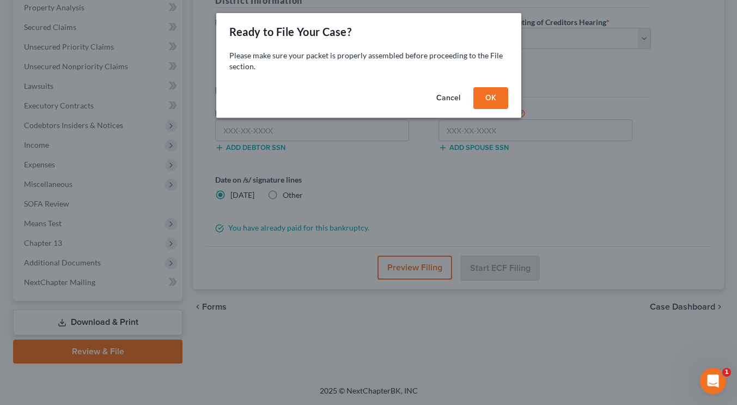
scroll to position [213, 0]
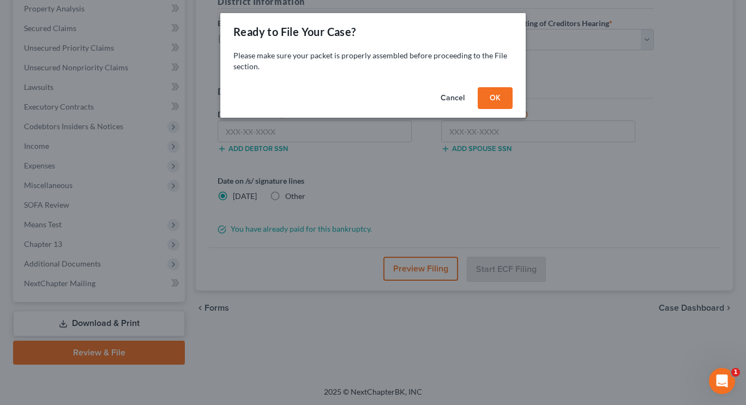
click at [497, 98] on button "OK" at bounding box center [494, 98] width 35 height 22
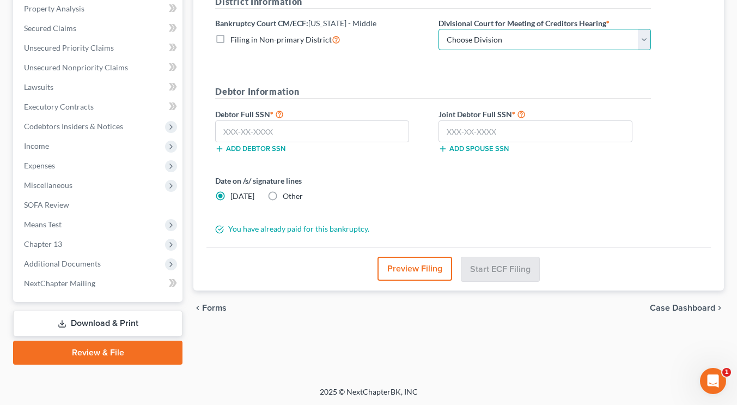
click at [465, 32] on select "Choose Division Fort Myers Jacksonville Orlando Tampa" at bounding box center [545, 40] width 213 height 22
select select "0"
click at [439, 29] on select "Choose Division Fort Myers Jacksonville Orlando Tampa" at bounding box center [545, 40] width 213 height 22
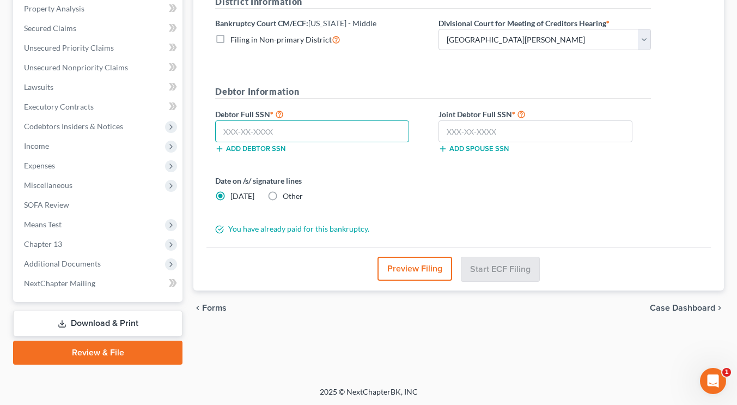
click at [287, 128] on input "text" at bounding box center [312, 131] width 194 height 22
type input "266-61-3681"
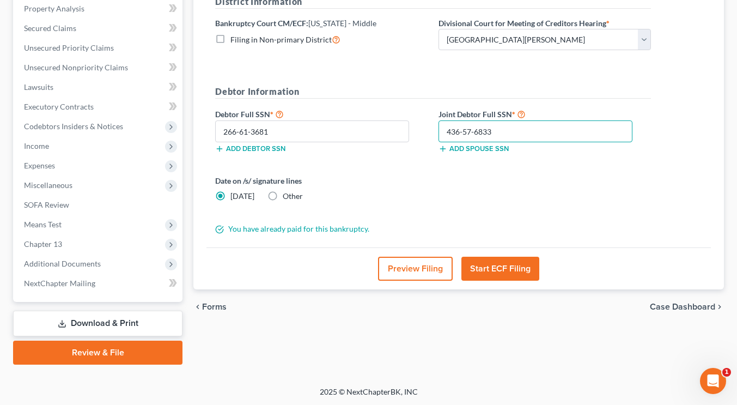
type input "436-57-6833"
click at [498, 267] on button "Start ECF Filing" at bounding box center [501, 269] width 78 height 24
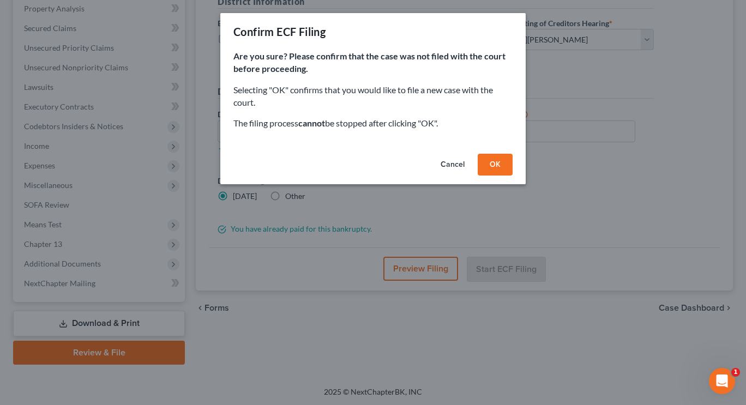
click at [493, 159] on button "OK" at bounding box center [494, 165] width 35 height 22
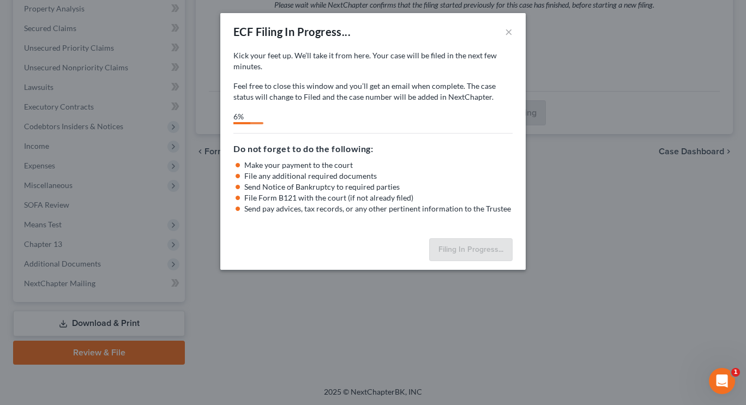
select select "0"
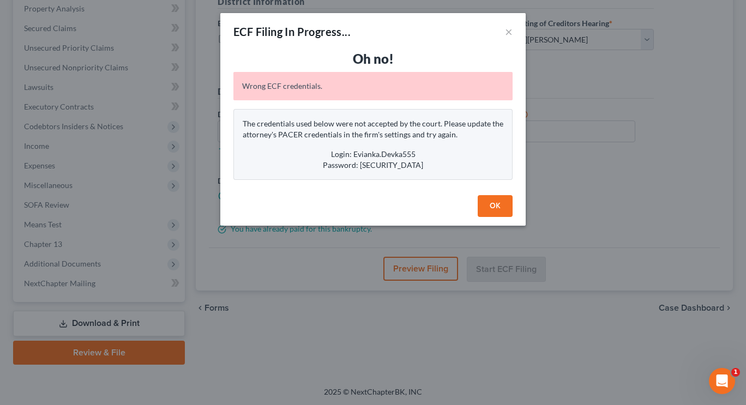
click at [498, 201] on button "OK" at bounding box center [494, 206] width 35 height 22
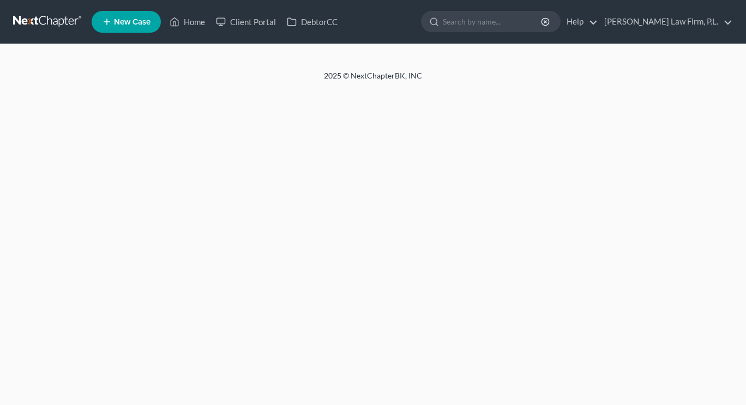
select select "2"
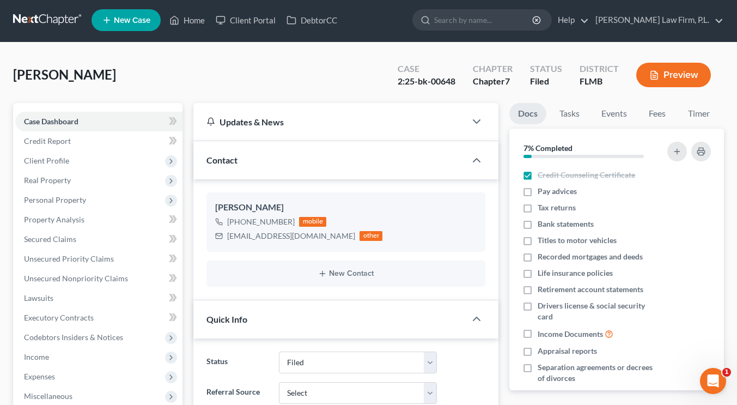
scroll to position [2, 0]
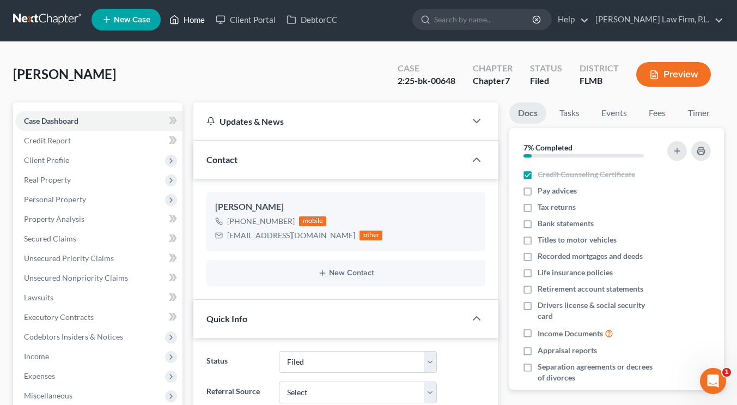
click at [190, 28] on link "Home" at bounding box center [187, 20] width 46 height 20
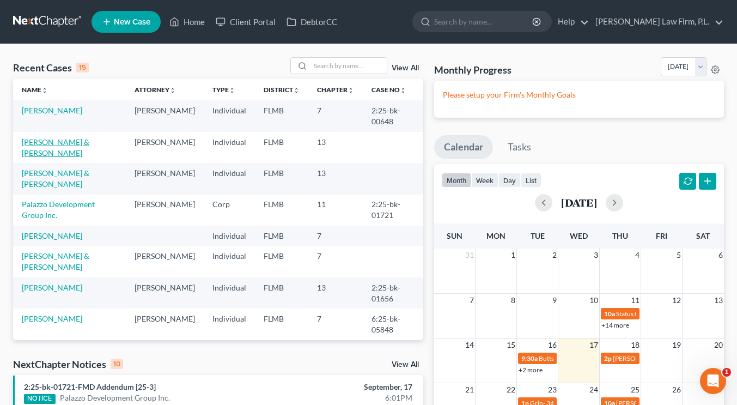
click at [81, 142] on link "[PERSON_NAME] & [PERSON_NAME]" at bounding box center [56, 147] width 68 height 20
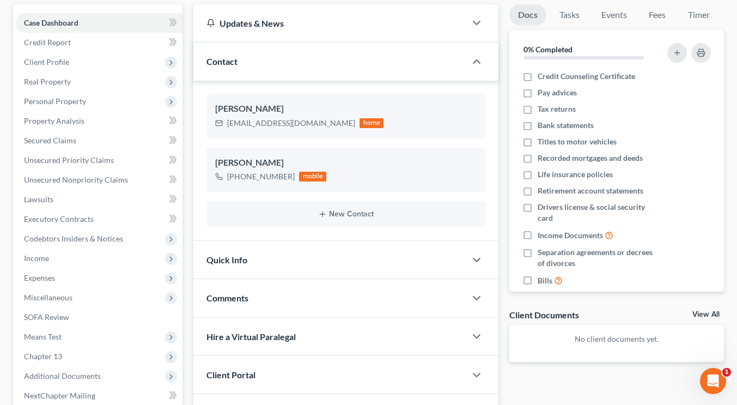
scroll to position [108, 0]
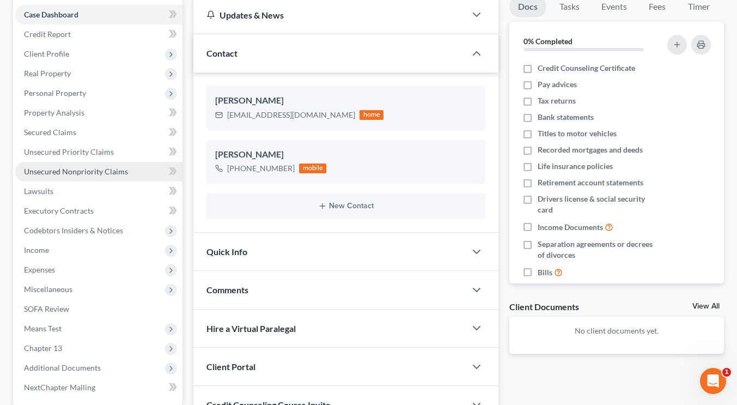
click at [119, 175] on span "Unsecured Nonpriority Claims" at bounding box center [76, 171] width 104 height 9
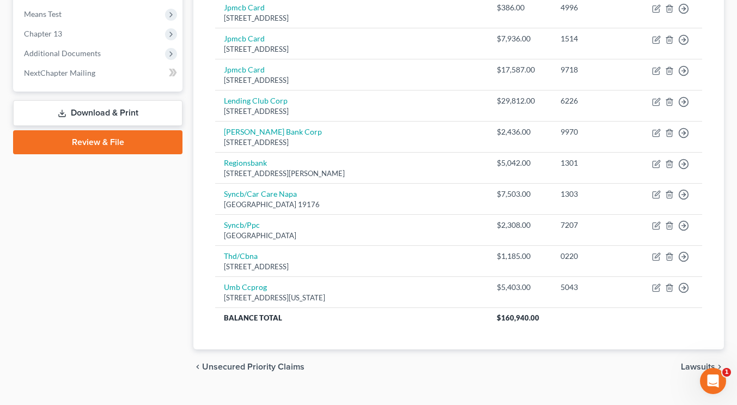
scroll to position [424, 0]
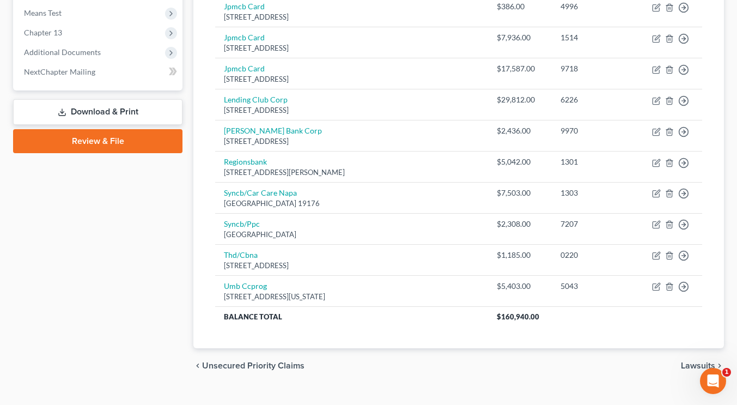
click at [114, 140] on link "Review & File" at bounding box center [98, 141] width 170 height 24
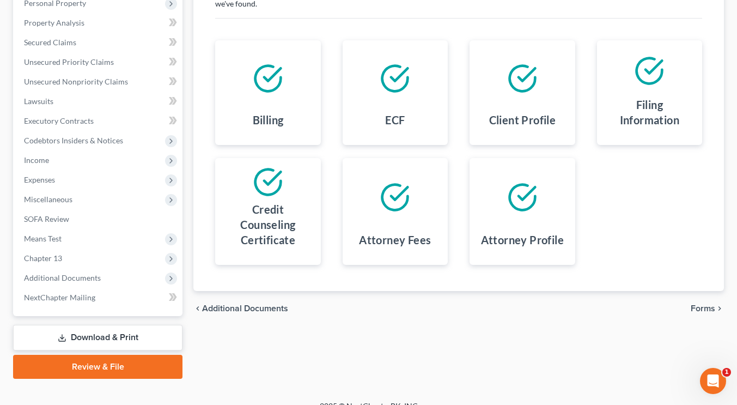
scroll to position [213, 0]
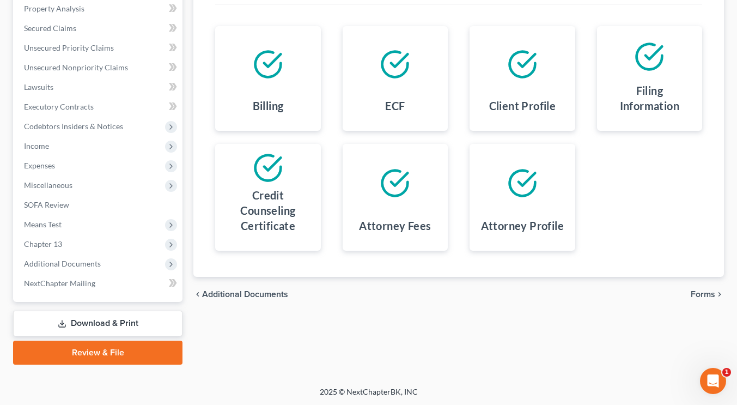
click at [694, 292] on span "Forms" at bounding box center [703, 294] width 25 height 9
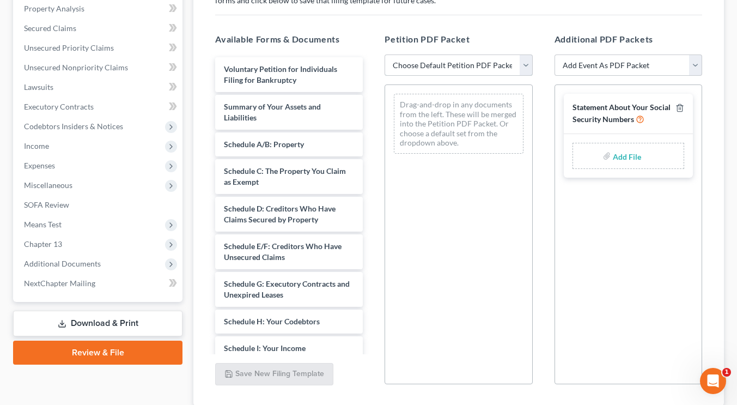
click at [527, 59] on select "Choose Default Petition PDF Packet Complete Bankruptcy Petition (all forms and …" at bounding box center [459, 66] width 148 height 22
select select "1"
click at [385, 55] on select "Choose Default Petition PDF Packet Complete Bankruptcy Petition (all forms and …" at bounding box center [459, 66] width 148 height 22
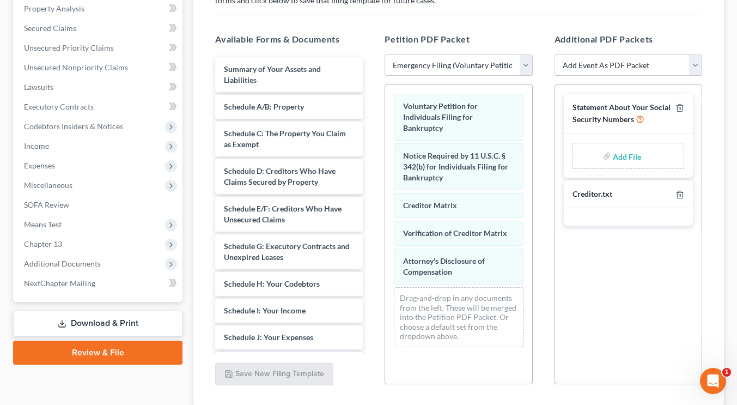
click at [618, 152] on input "file" at bounding box center [626, 156] width 26 height 20
type input "C:\fakepath\[PERSON_NAME] - Statement of SS.pdf"
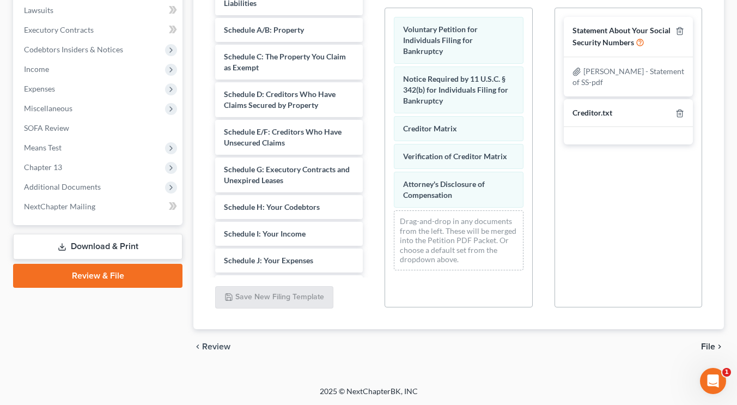
click at [709, 349] on span "File" at bounding box center [709, 346] width 14 height 9
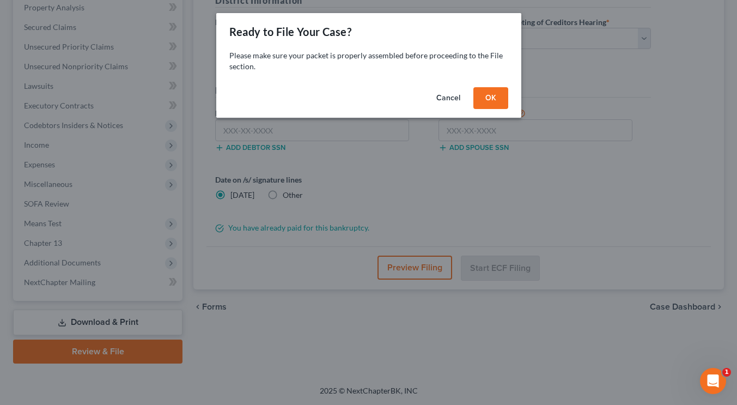
scroll to position [213, 0]
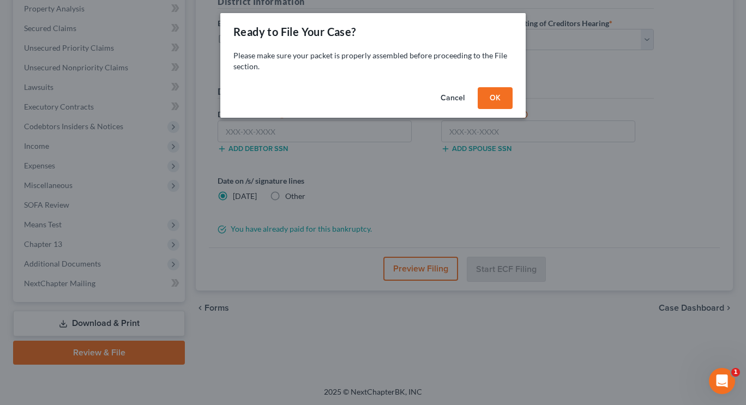
click at [497, 101] on button "OK" at bounding box center [494, 98] width 35 height 22
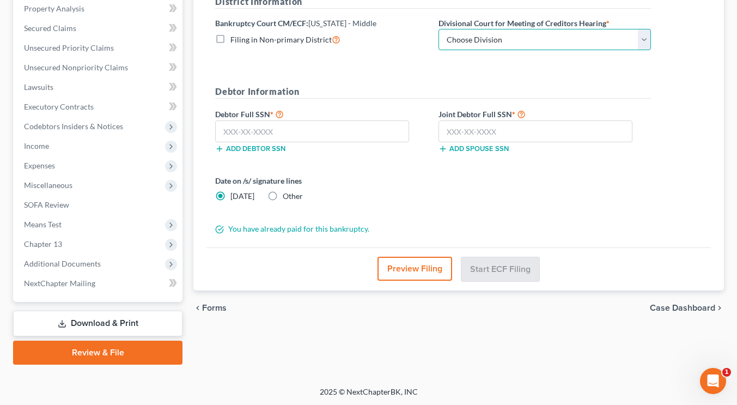
click at [482, 47] on select "Choose Division [GEOGRAPHIC_DATA][PERSON_NAME] [GEOGRAPHIC_DATA] [GEOGRAPHIC_DA…" at bounding box center [545, 40] width 213 height 22
select select "0"
click at [439, 29] on select "Choose Division [GEOGRAPHIC_DATA][PERSON_NAME] [GEOGRAPHIC_DATA] [GEOGRAPHIC_DA…" at bounding box center [545, 40] width 213 height 22
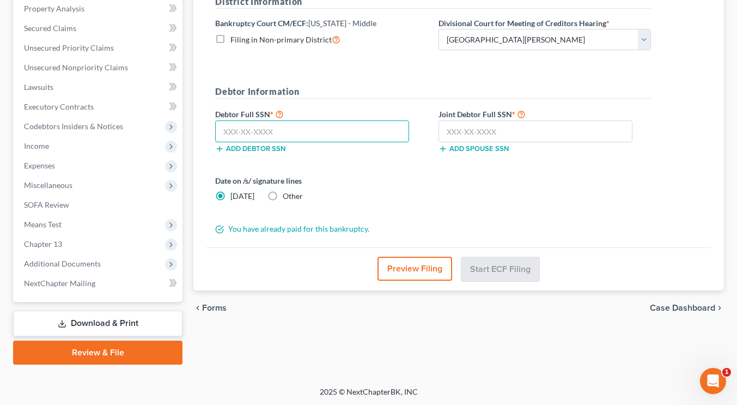
click at [289, 128] on input "text" at bounding box center [312, 131] width 194 height 22
type input "266-61-3681"
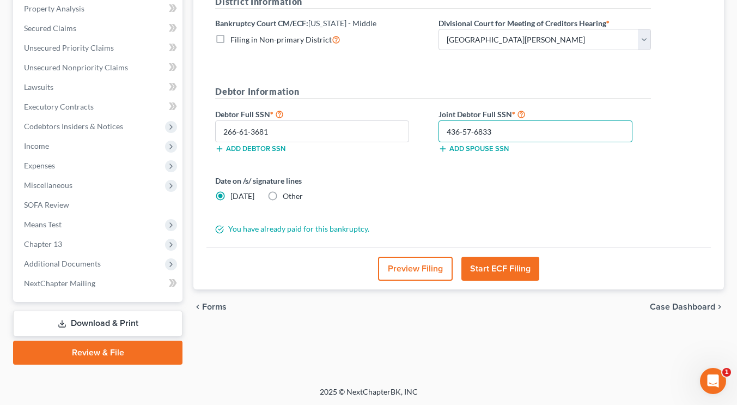
type input "436-57-6833"
click at [496, 275] on button "Start ECF Filing" at bounding box center [501, 269] width 78 height 24
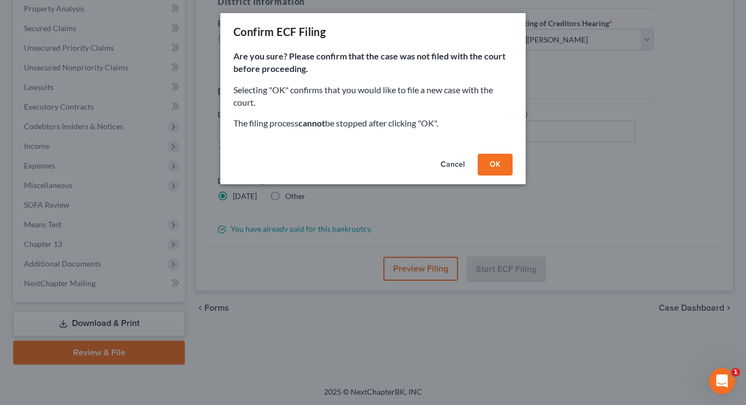
click at [491, 158] on button "OK" at bounding box center [494, 165] width 35 height 22
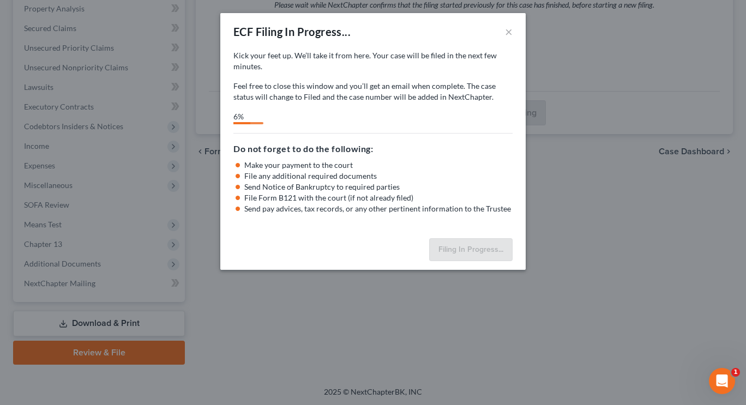
select select "0"
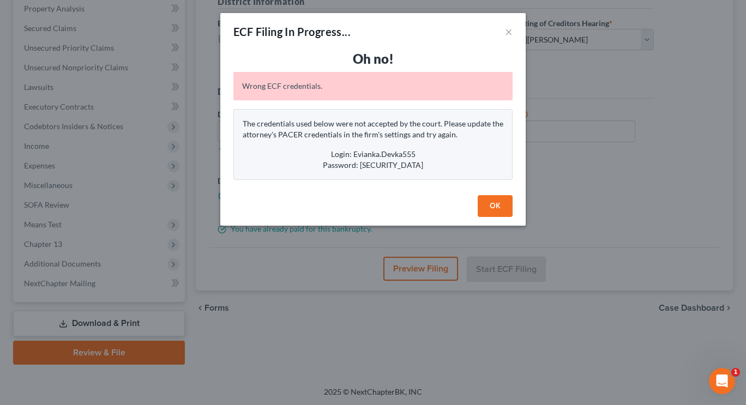
click at [491, 205] on button "OK" at bounding box center [494, 206] width 35 height 22
